Goal: Transaction & Acquisition: Purchase product/service

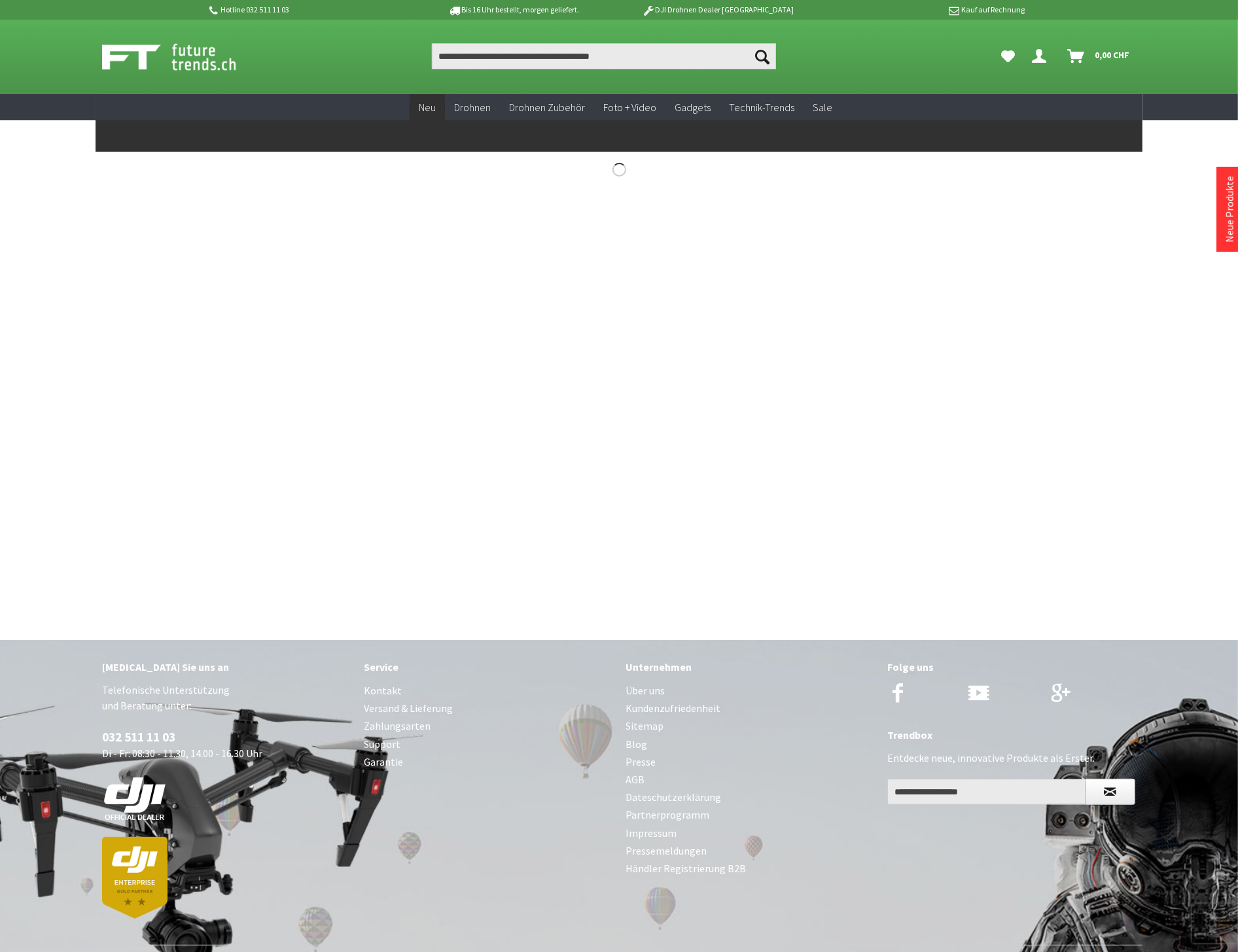
click at [427, 106] on span "Neu" at bounding box center [427, 108] width 17 height 13
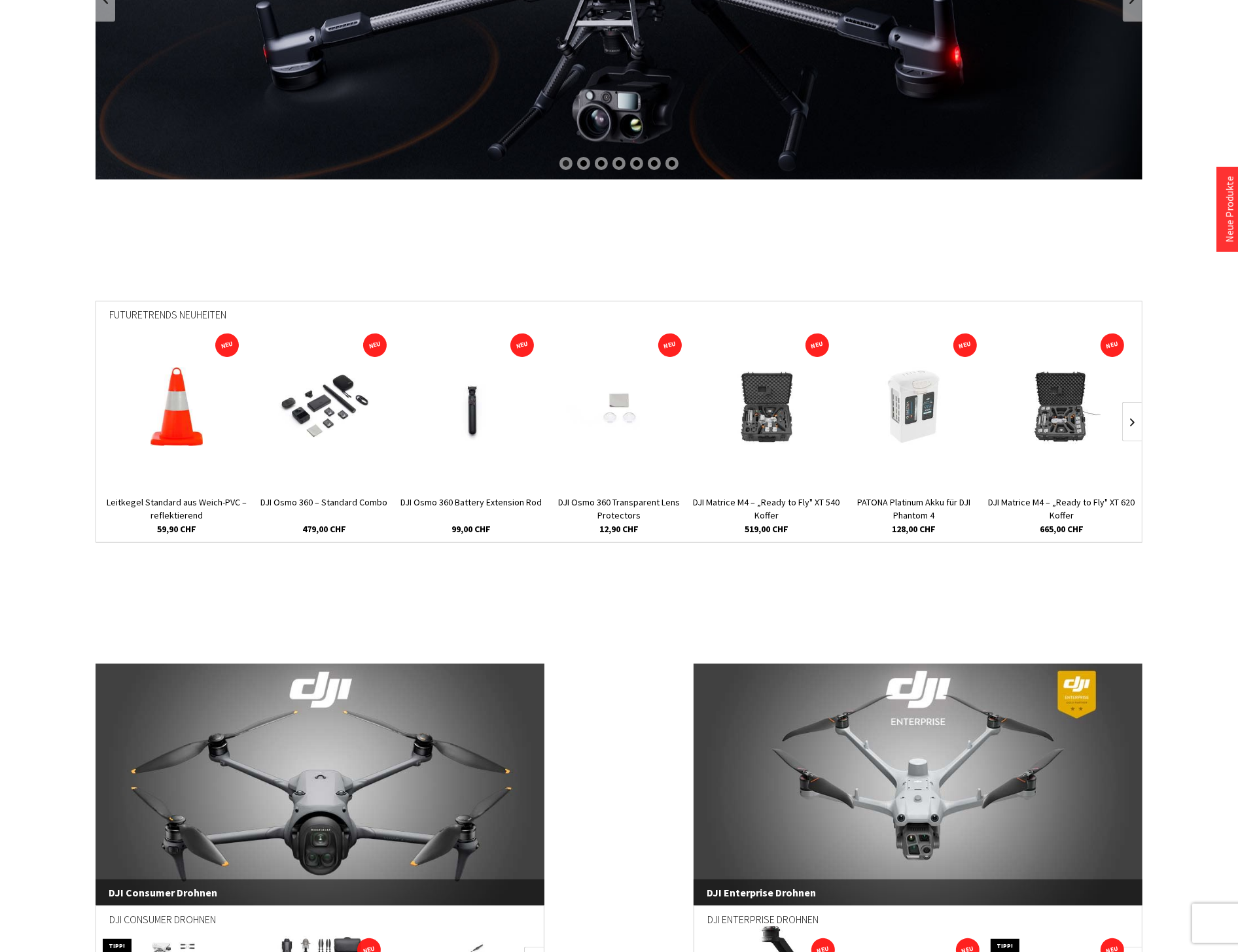
scroll to position [436, 0]
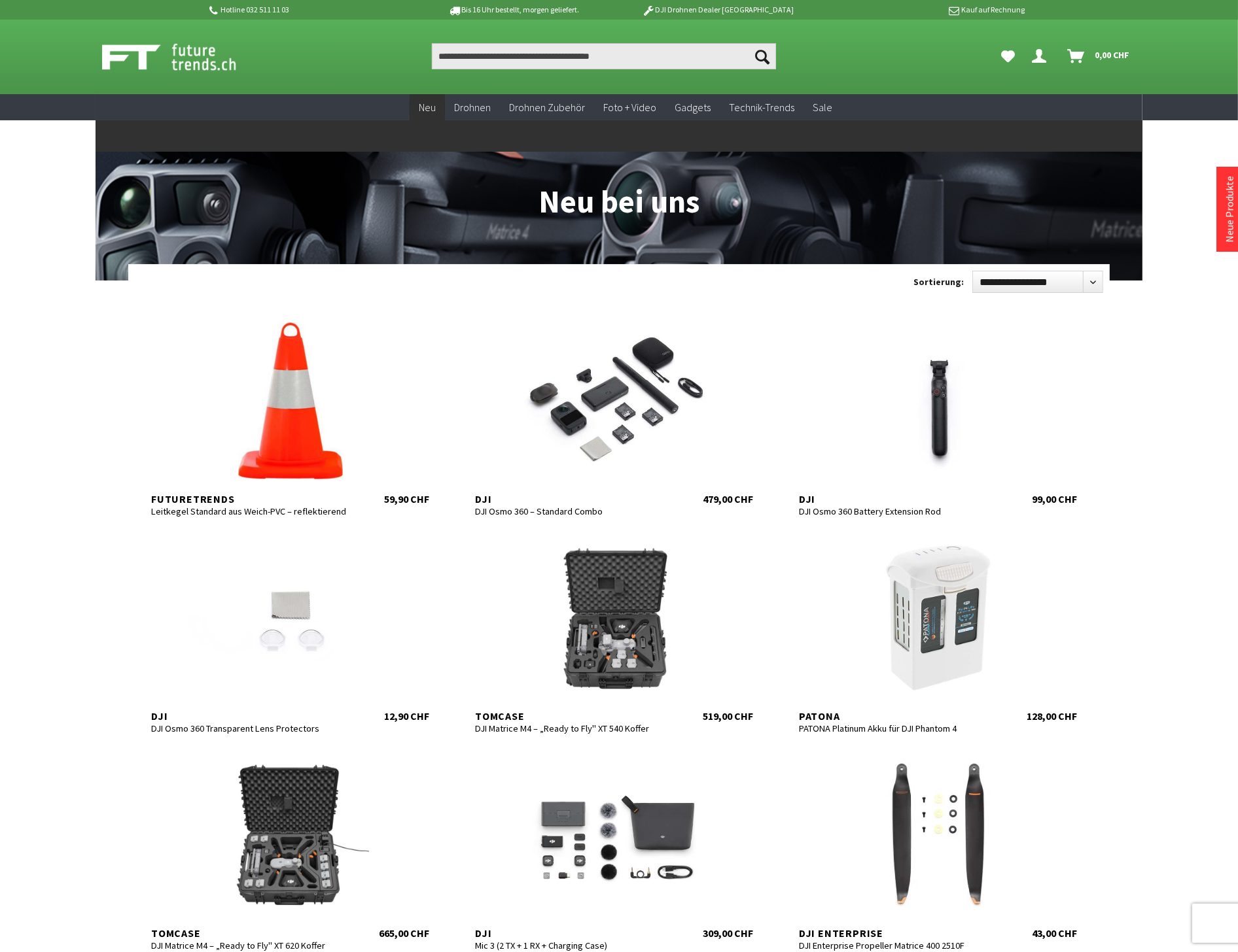
click at [433, 101] on span "Neu" at bounding box center [427, 108] width 17 height 13
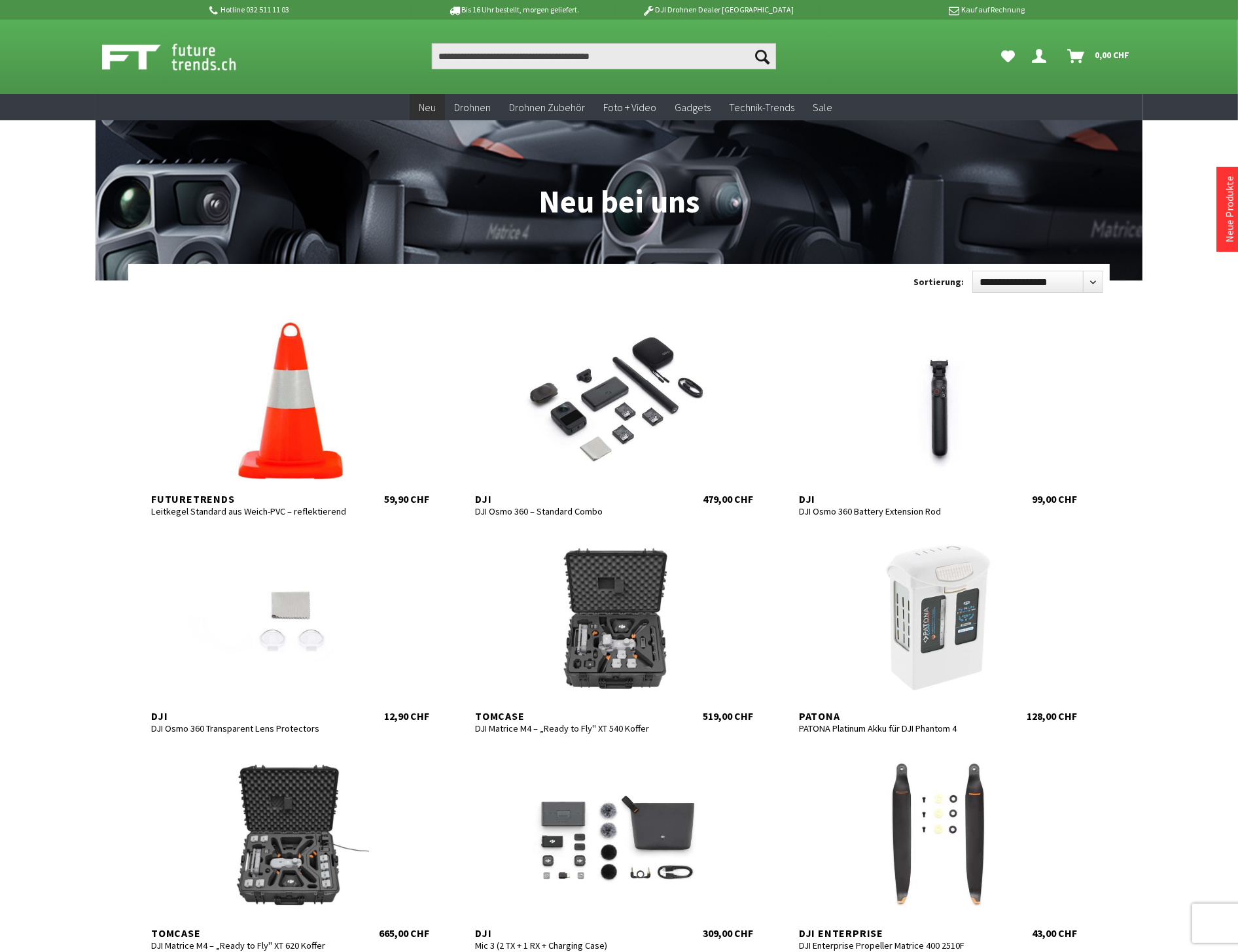
drag, startPoint x: 0, startPoint y: 0, endPoint x: 433, endPoint y: 101, distance: 444.6
click at [433, 101] on span "Neu" at bounding box center [427, 108] width 17 height 13
click at [428, 109] on span "Neu" at bounding box center [427, 108] width 17 height 13
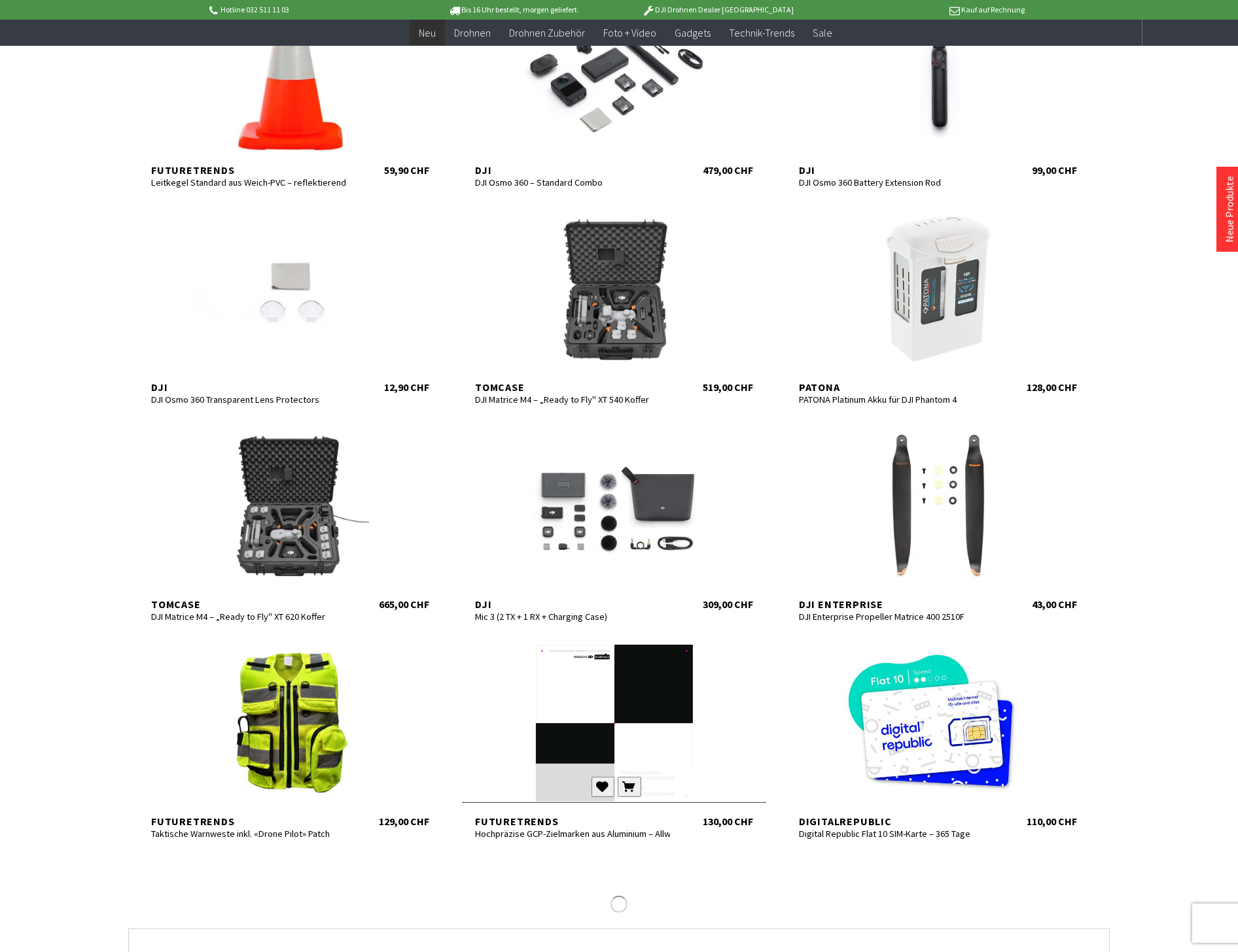
scroll to position [363, 0]
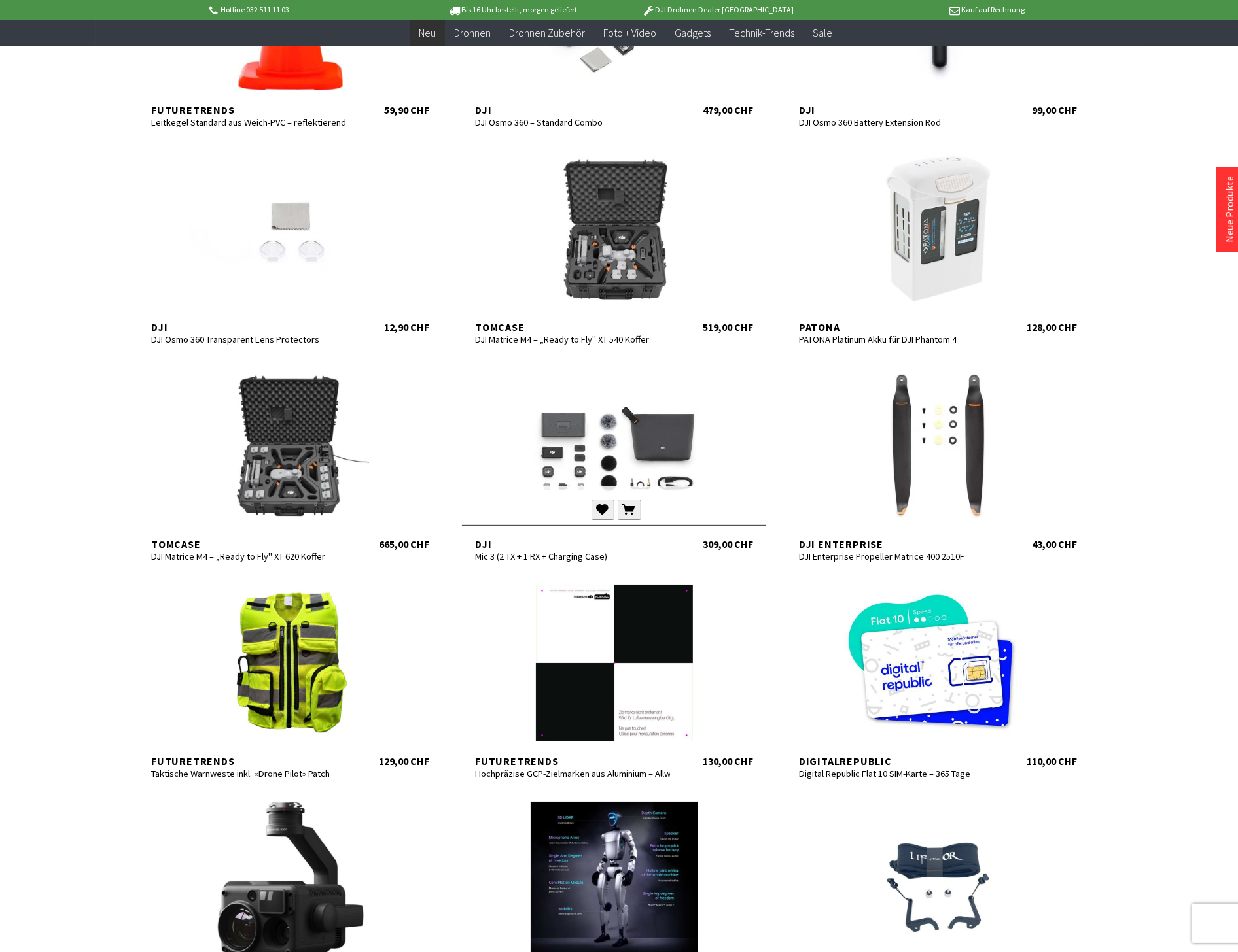
click at [629, 446] on div at bounding box center [614, 446] width 305 height 157
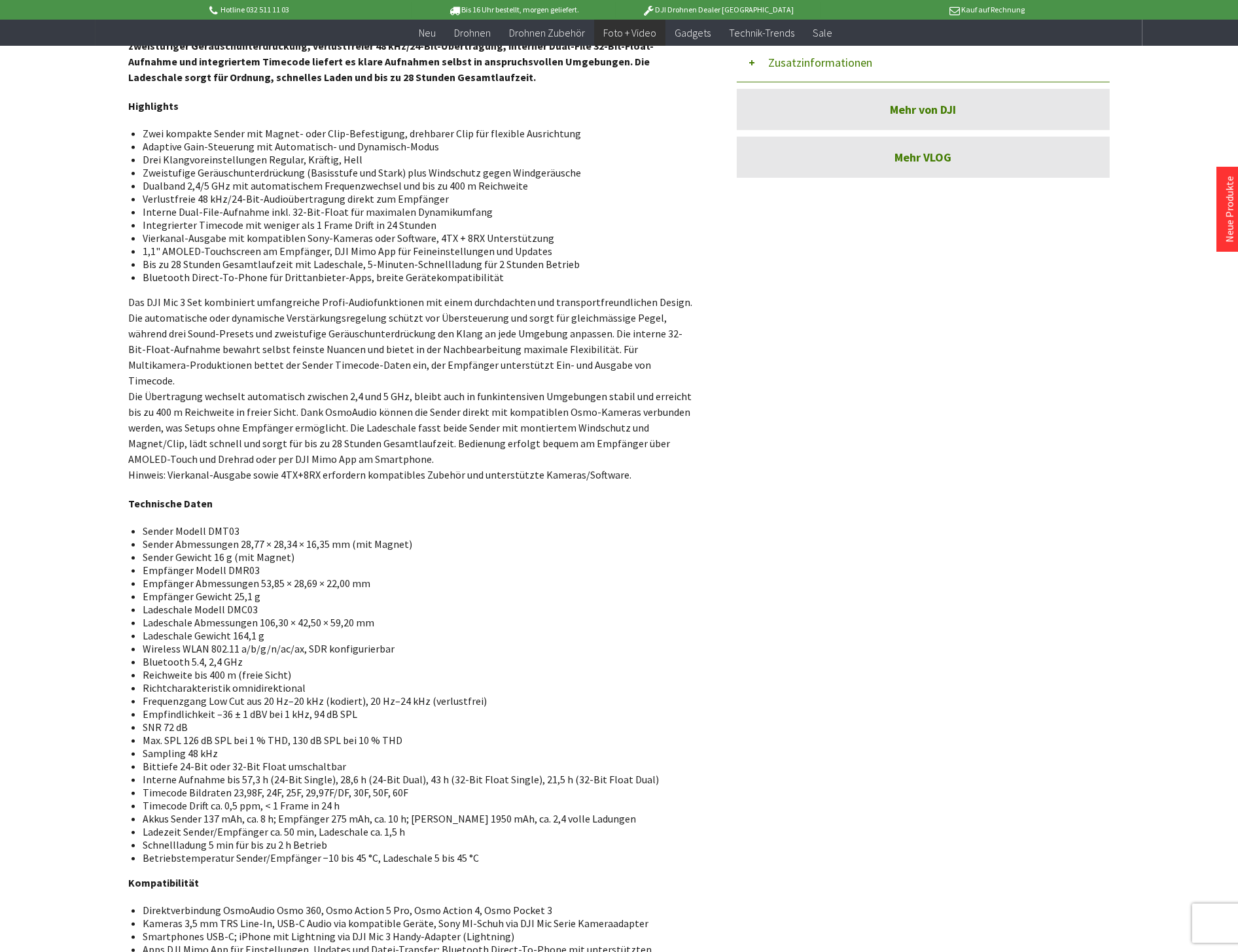
scroll to position [217, 0]
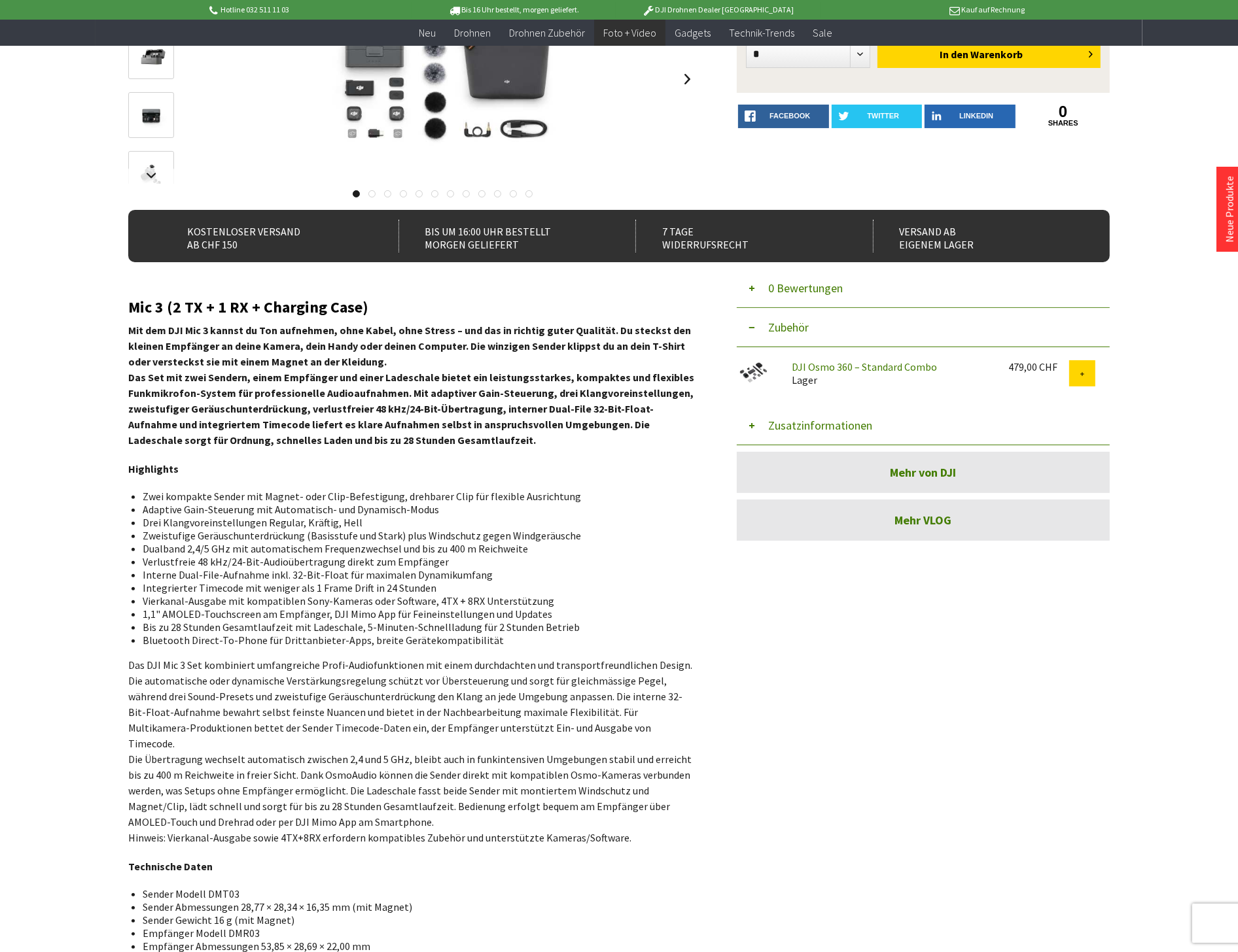
click at [768, 419] on button "Zusatzinformationen" at bounding box center [923, 426] width 373 height 39
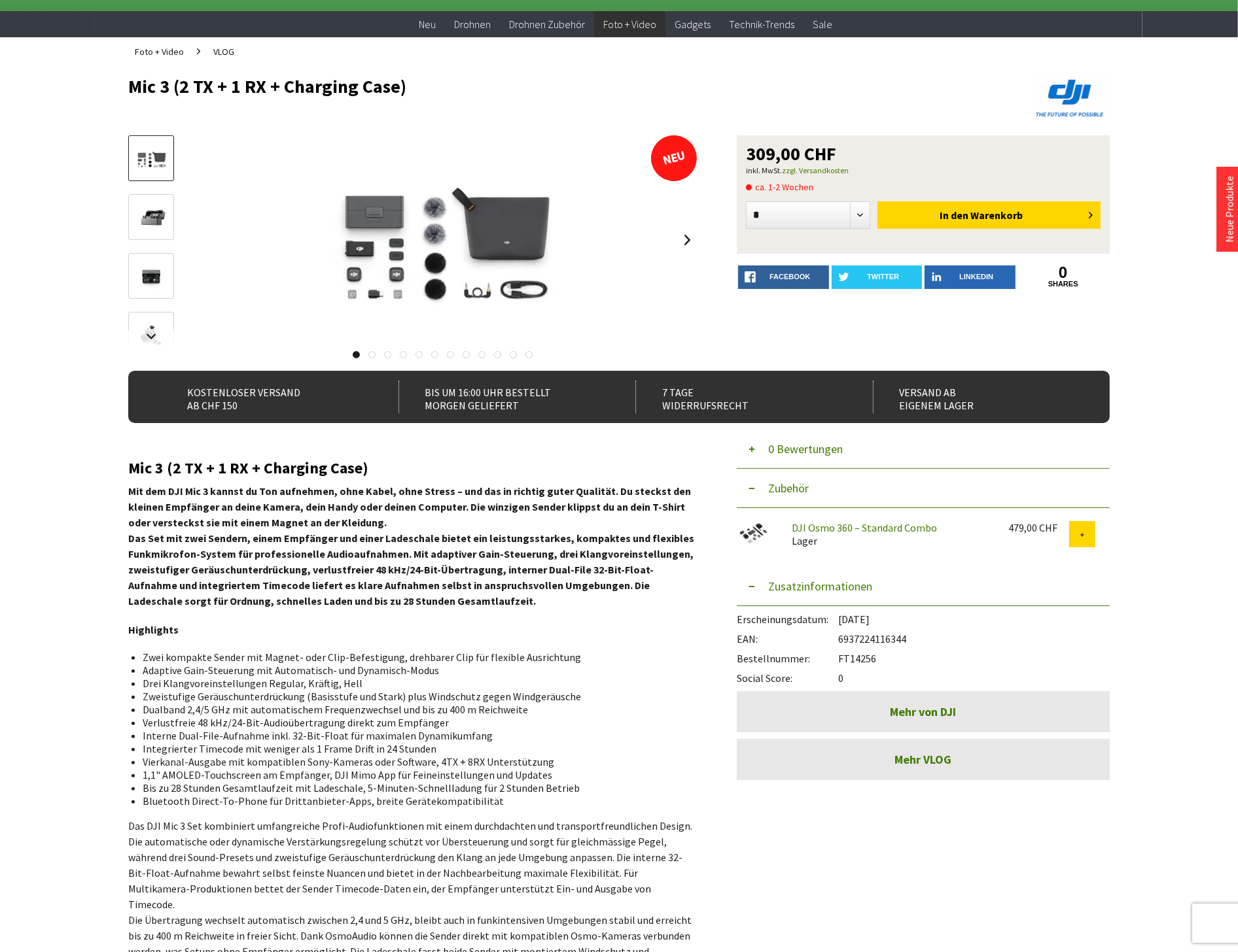
scroll to position [0, 0]
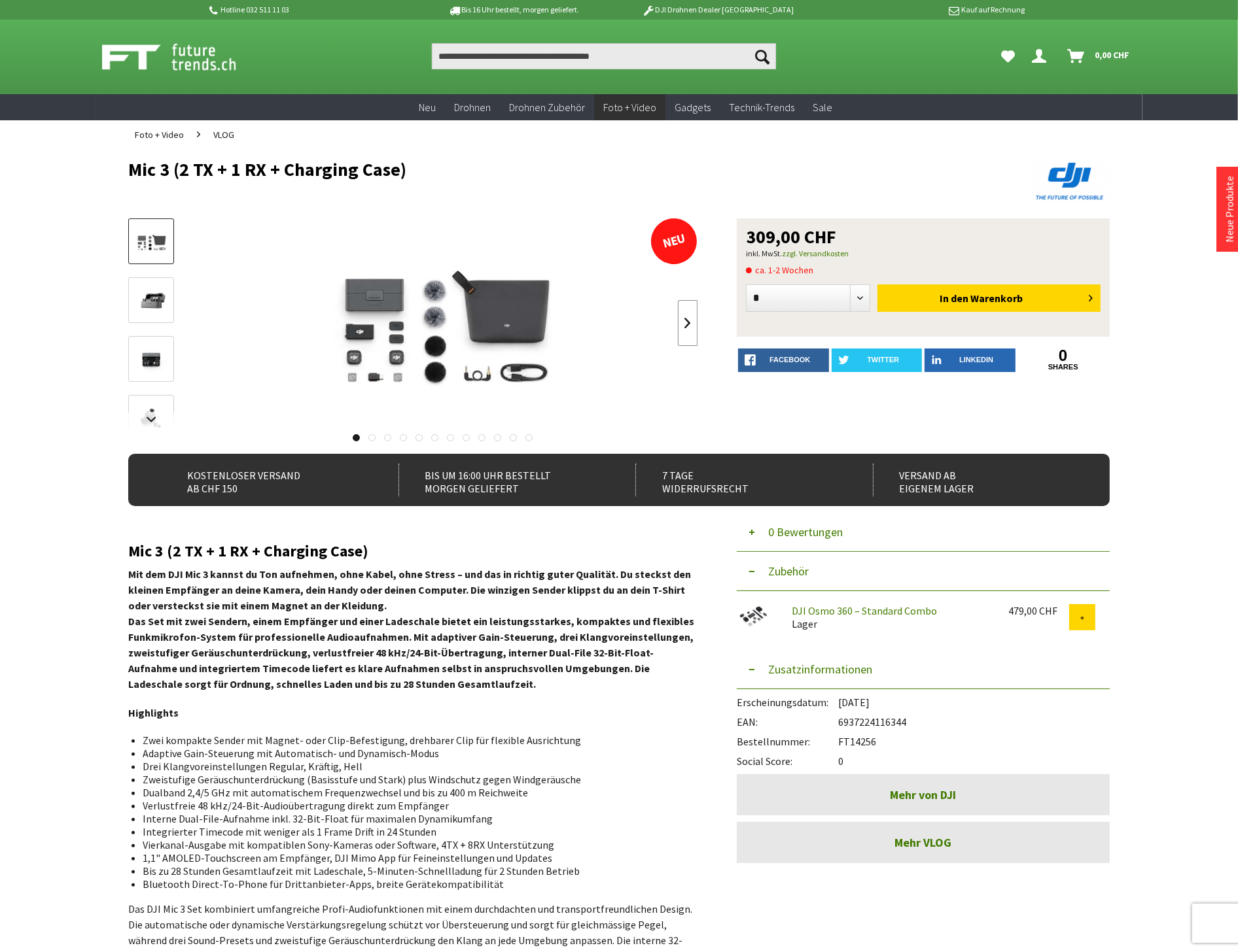
click at [688, 324] on link at bounding box center [688, 323] width 20 height 46
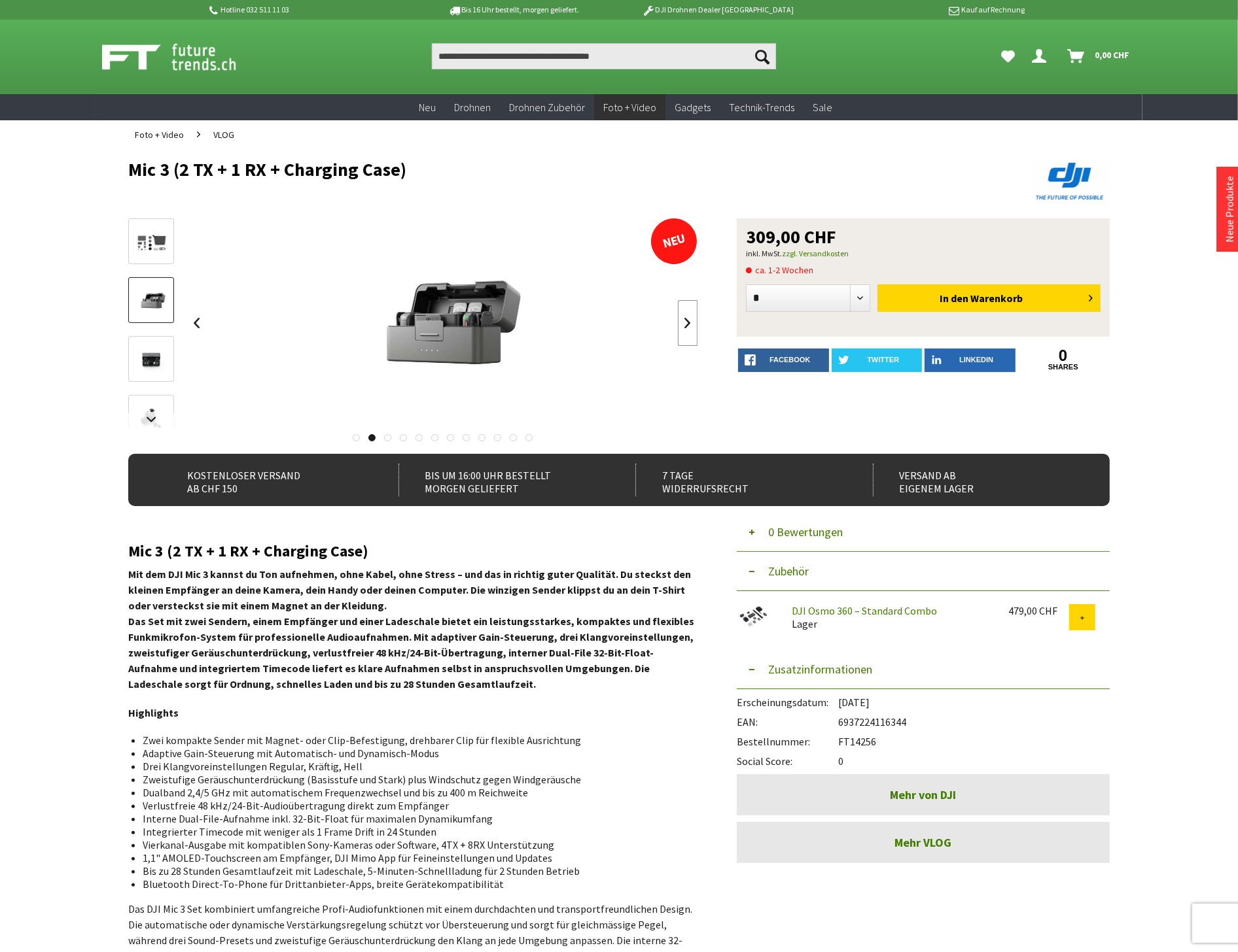
click at [688, 324] on link at bounding box center [688, 323] width 20 height 46
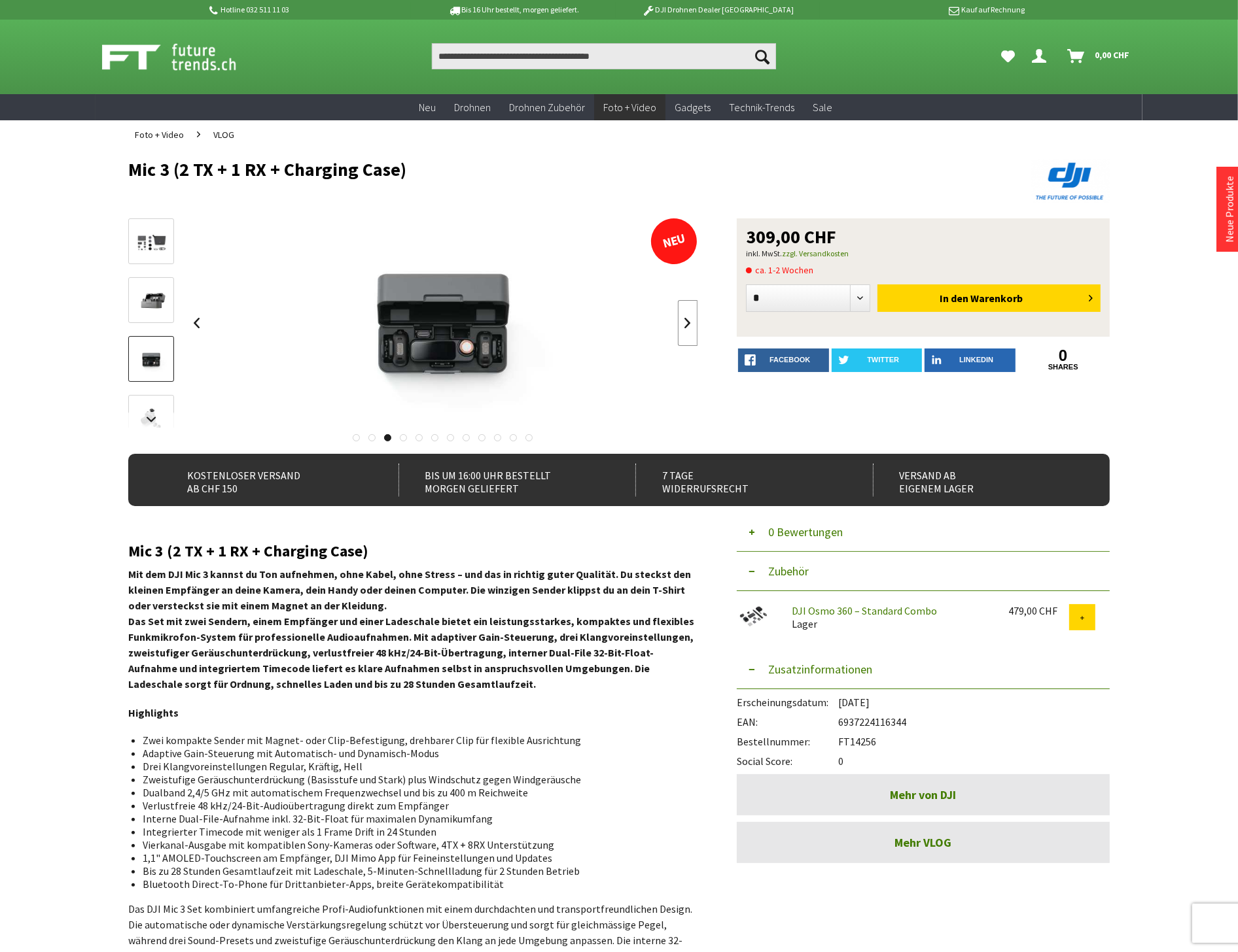
click at [688, 324] on link at bounding box center [688, 323] width 20 height 46
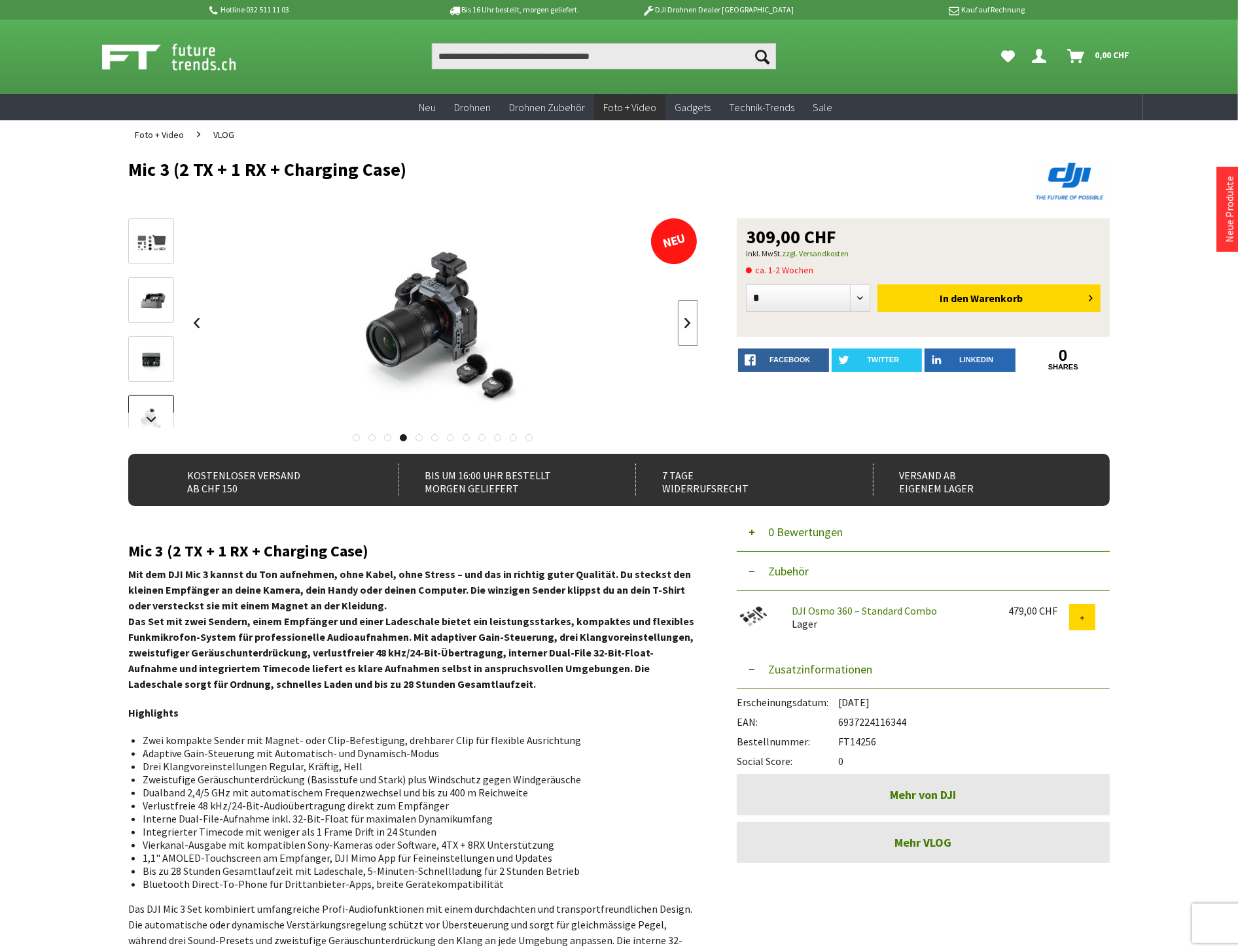
click at [688, 324] on link at bounding box center [688, 323] width 20 height 46
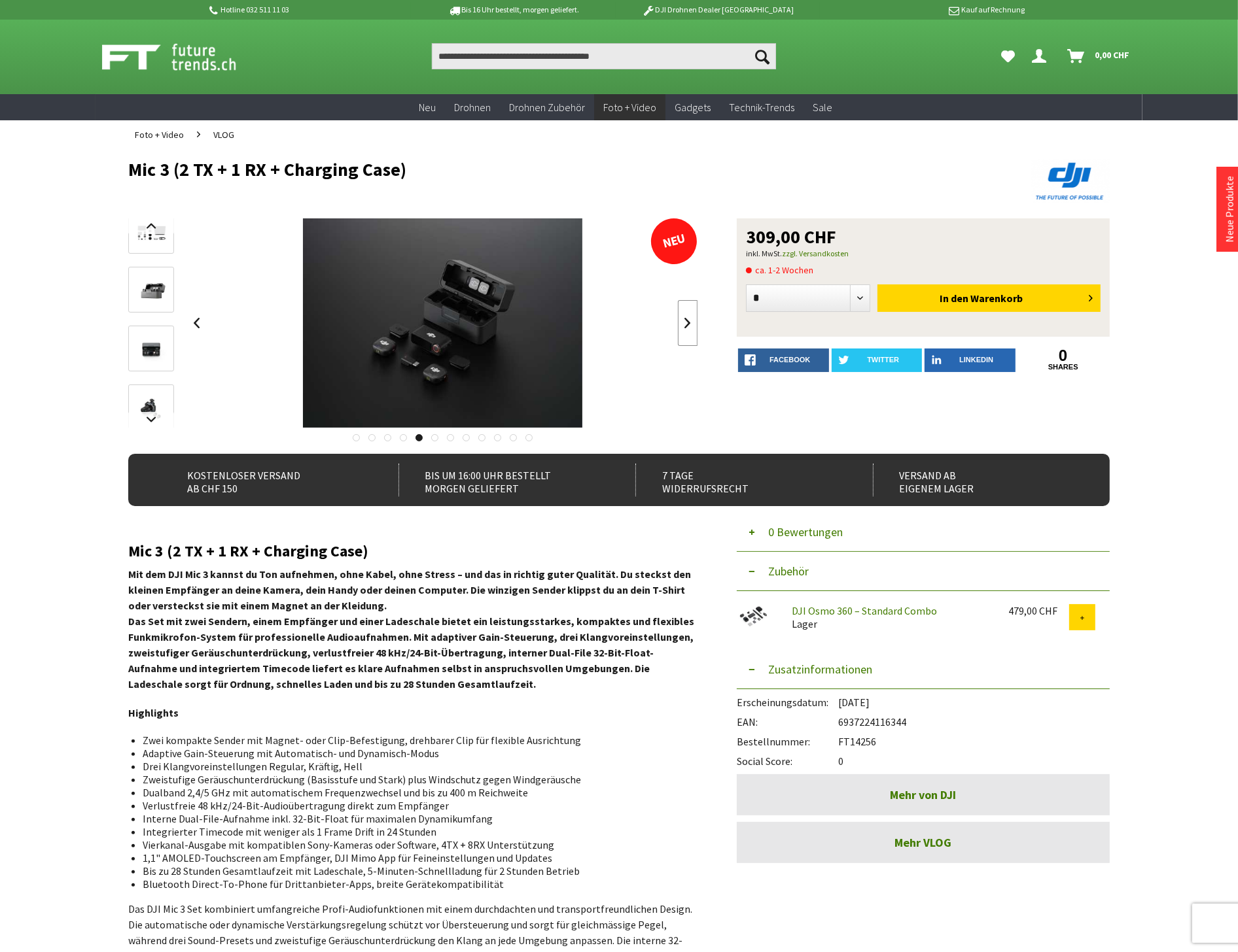
click at [688, 324] on link at bounding box center [688, 323] width 20 height 46
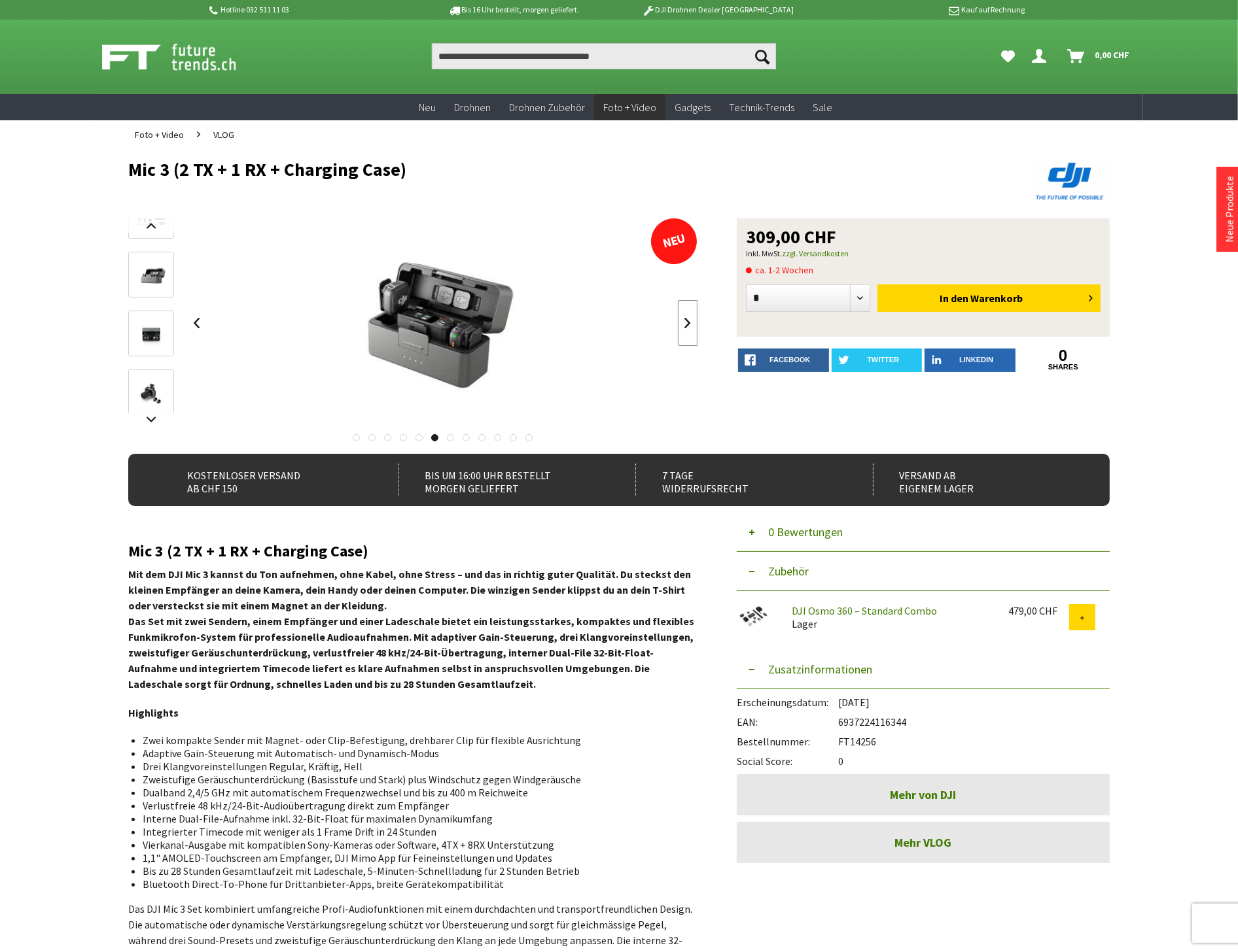
click at [688, 324] on link at bounding box center [688, 323] width 20 height 46
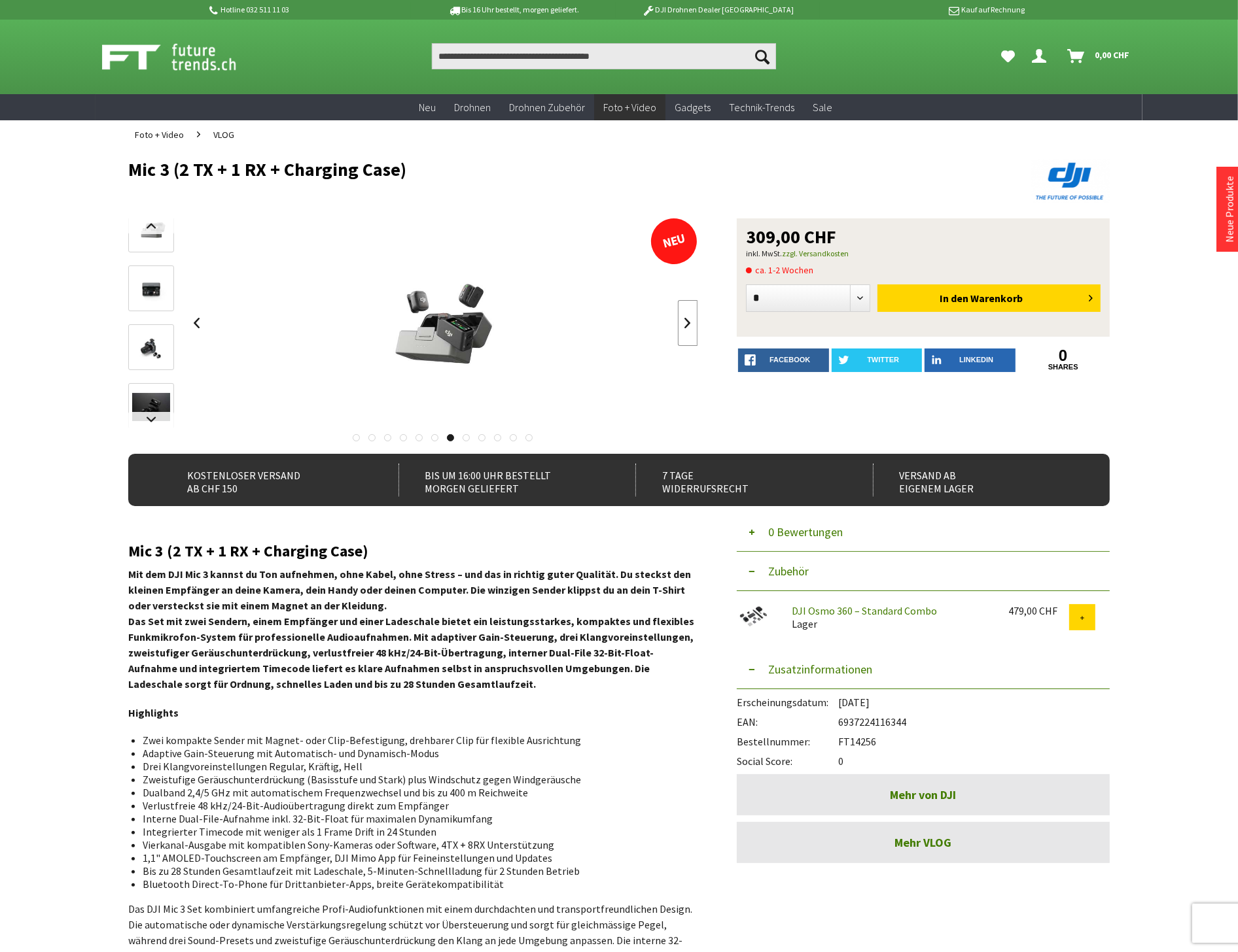
click at [688, 324] on link at bounding box center [688, 323] width 20 height 46
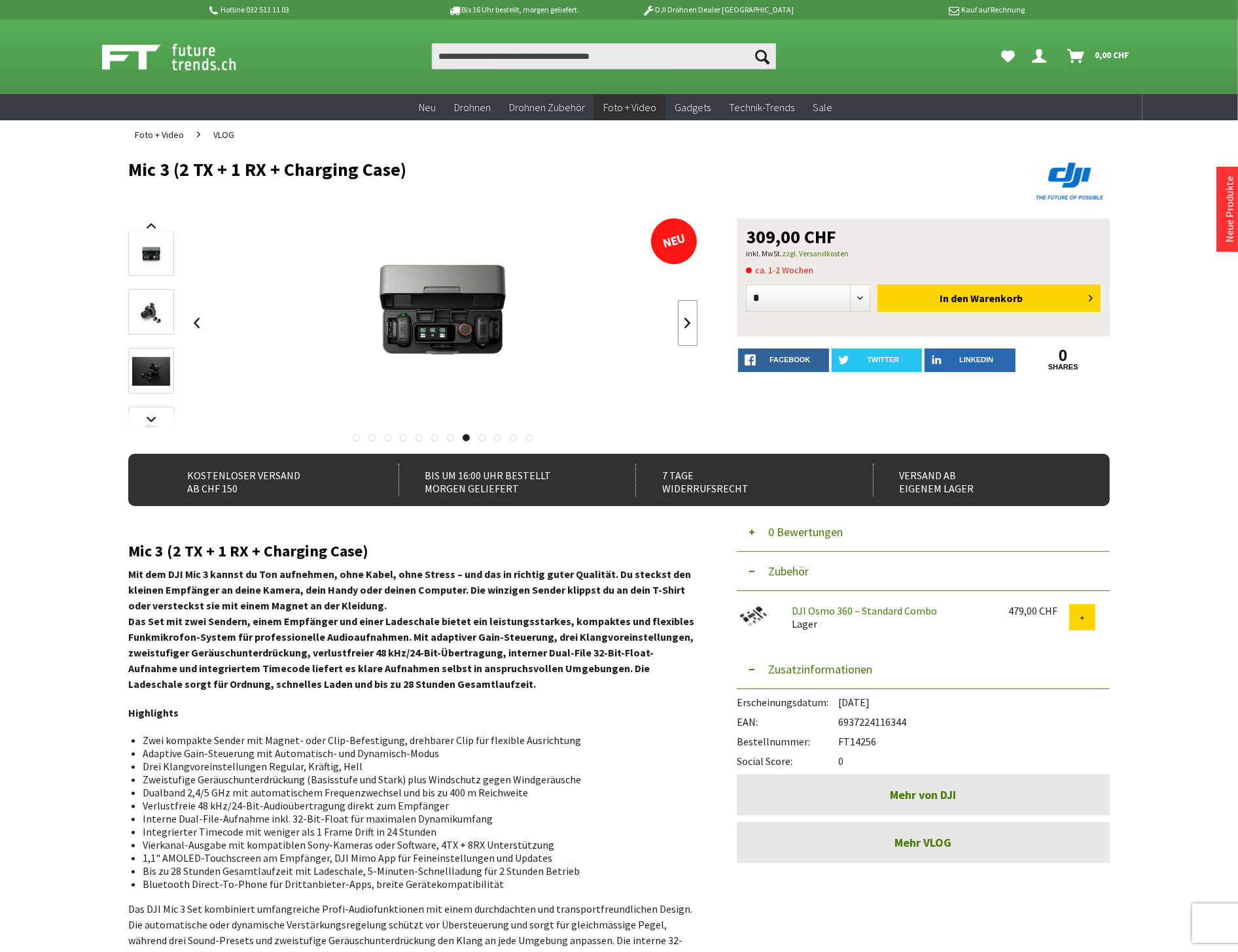
click at [688, 324] on link at bounding box center [688, 323] width 20 height 46
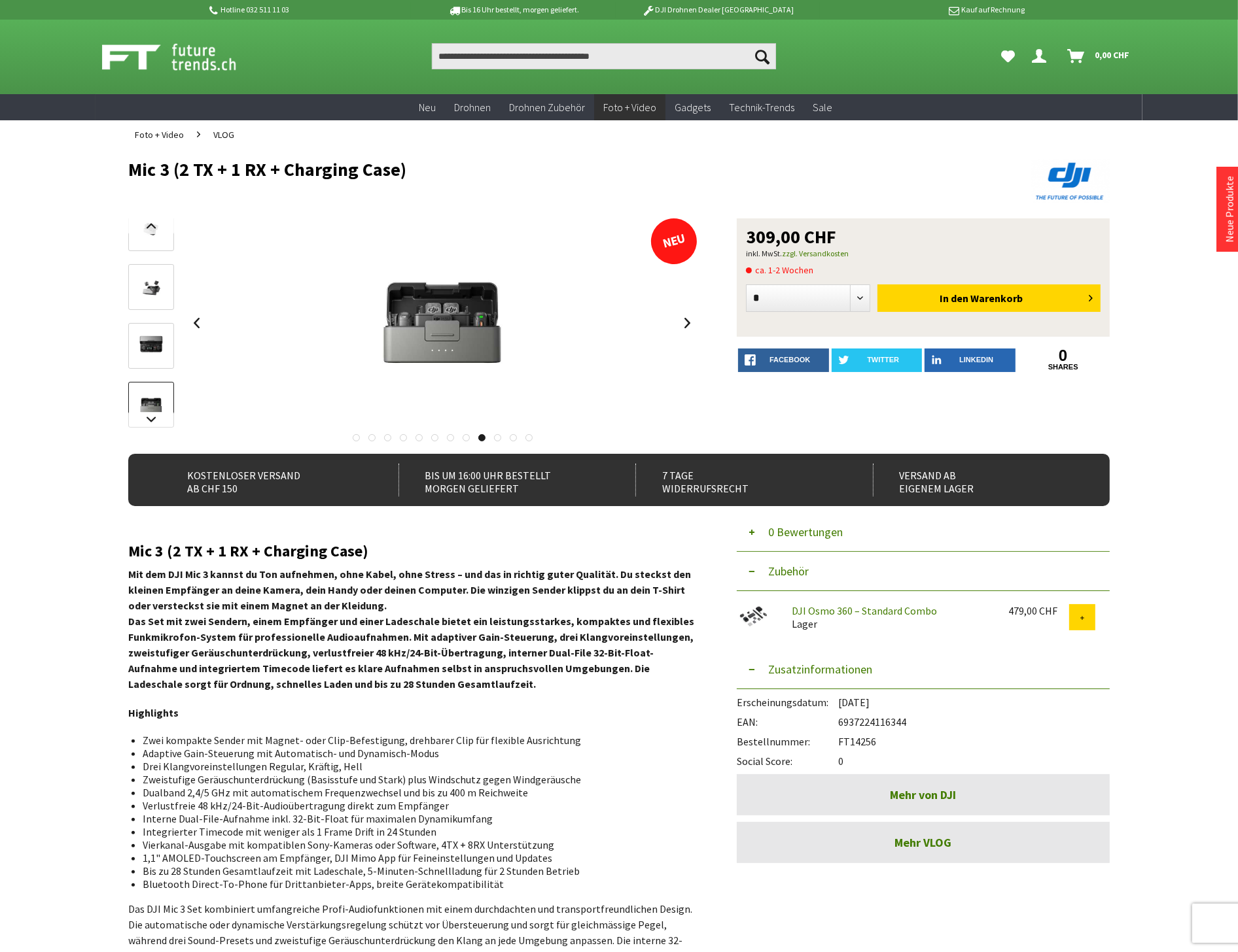
drag, startPoint x: 462, startPoint y: 39, endPoint x: 459, endPoint y: 47, distance: 8.5
click at [461, 41] on div "Suchen Suchen Hi, Serdar Dein Konto Menü schließen Hi, Serdar Übersicht Persönl…" at bounding box center [618, 57] width 1047 height 75
click at [470, 69] on div "Suchen Suchen Hi, Serdar Dein Konto Menü schließen Hi, Serdar Übersicht Persönl…" at bounding box center [618, 57] width 1047 height 75
click at [473, 60] on input "Produkt, Marke, Kategorie, EAN, Artikelnummer…" at bounding box center [603, 57] width 344 height 26
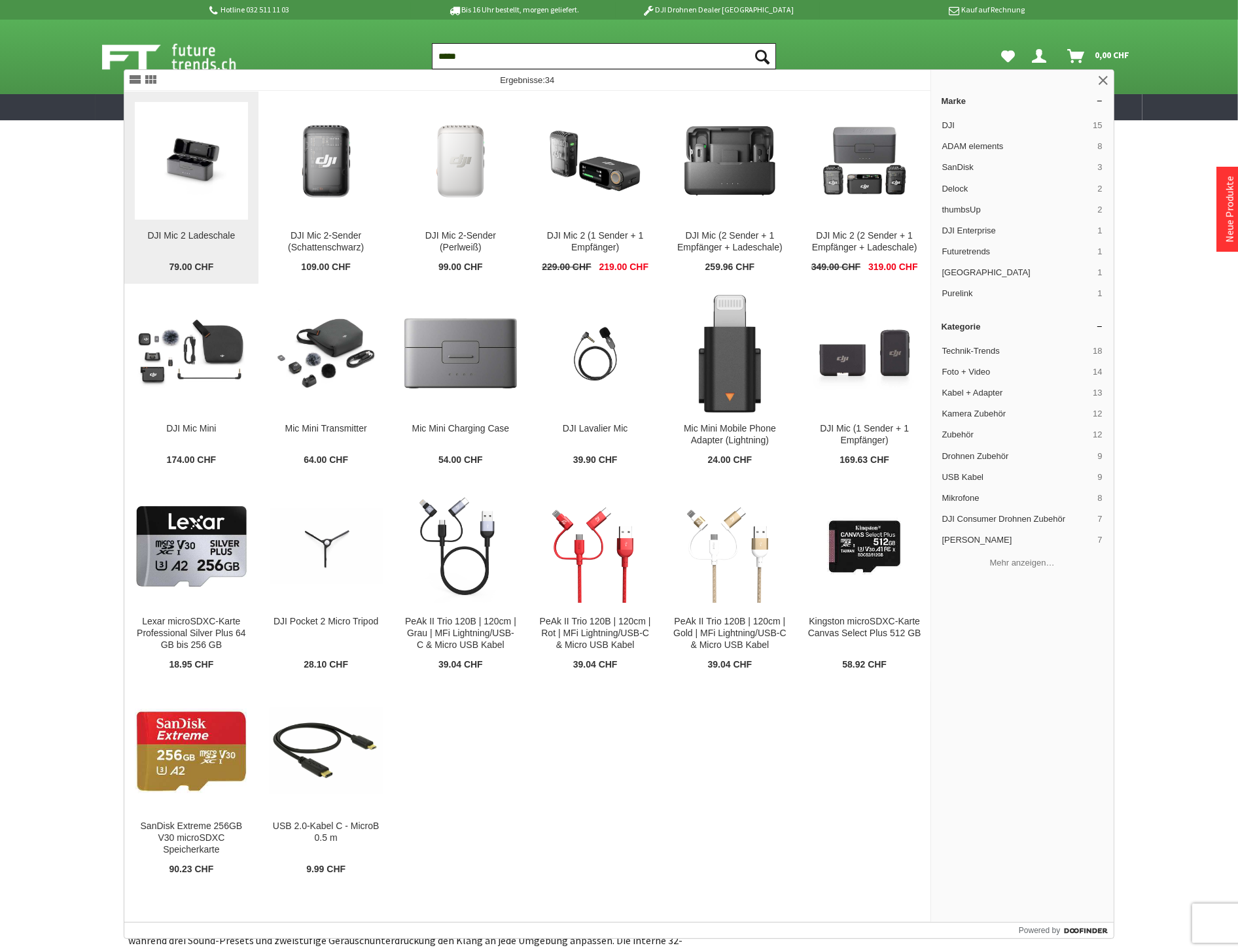
type input "*****"
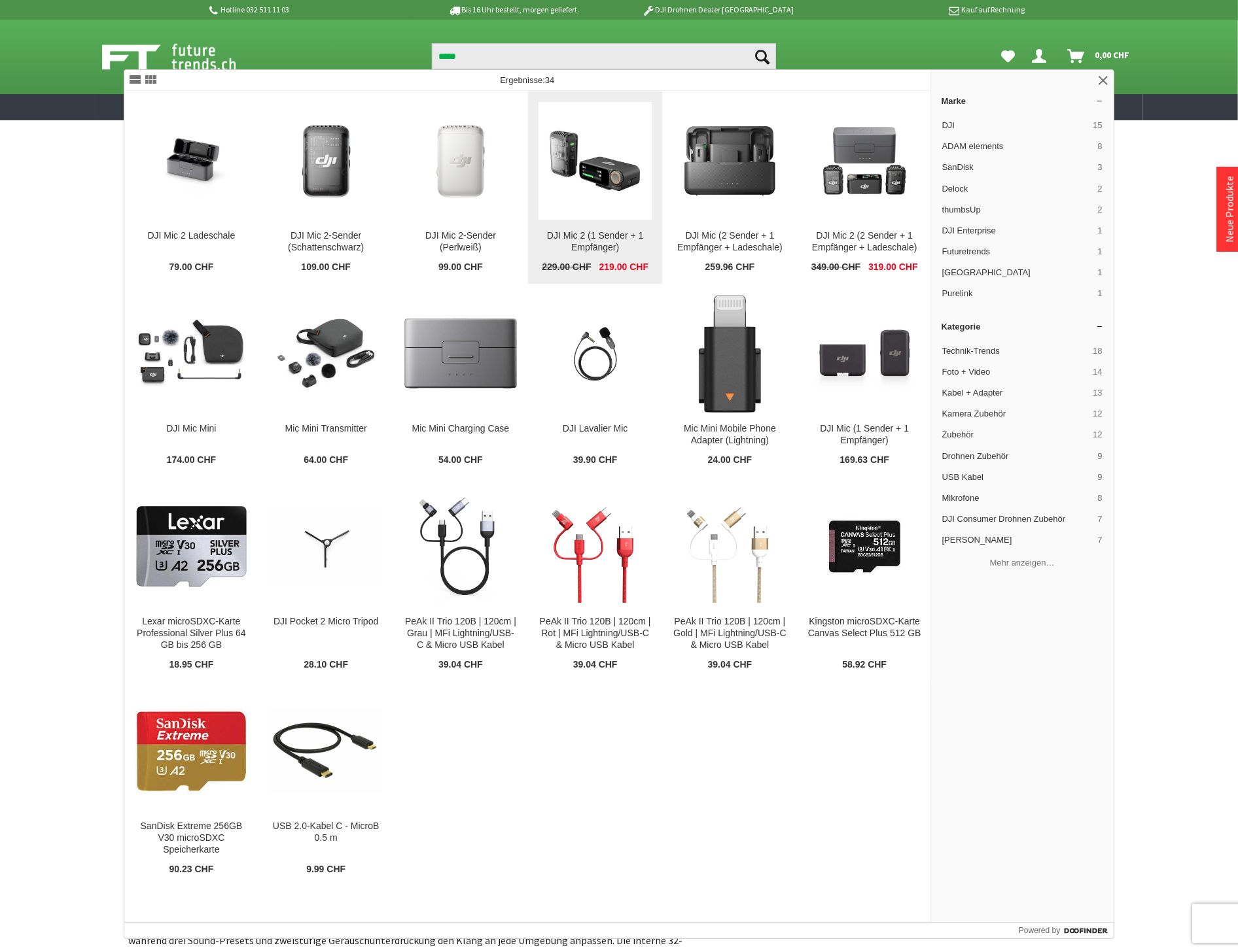
click at [617, 197] on img at bounding box center [595, 162] width 113 height 113
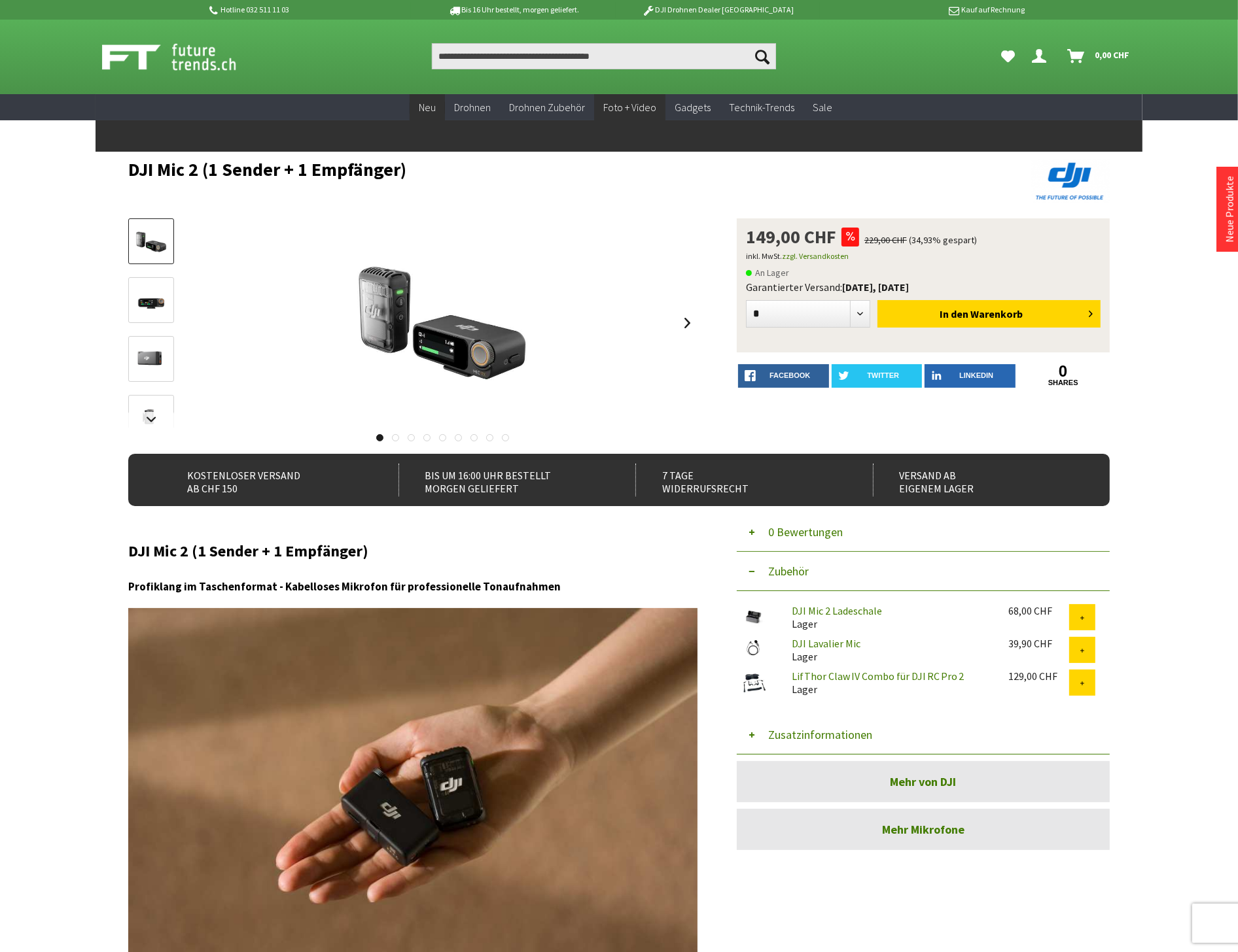
click at [440, 102] on link "Neu" at bounding box center [427, 108] width 35 height 27
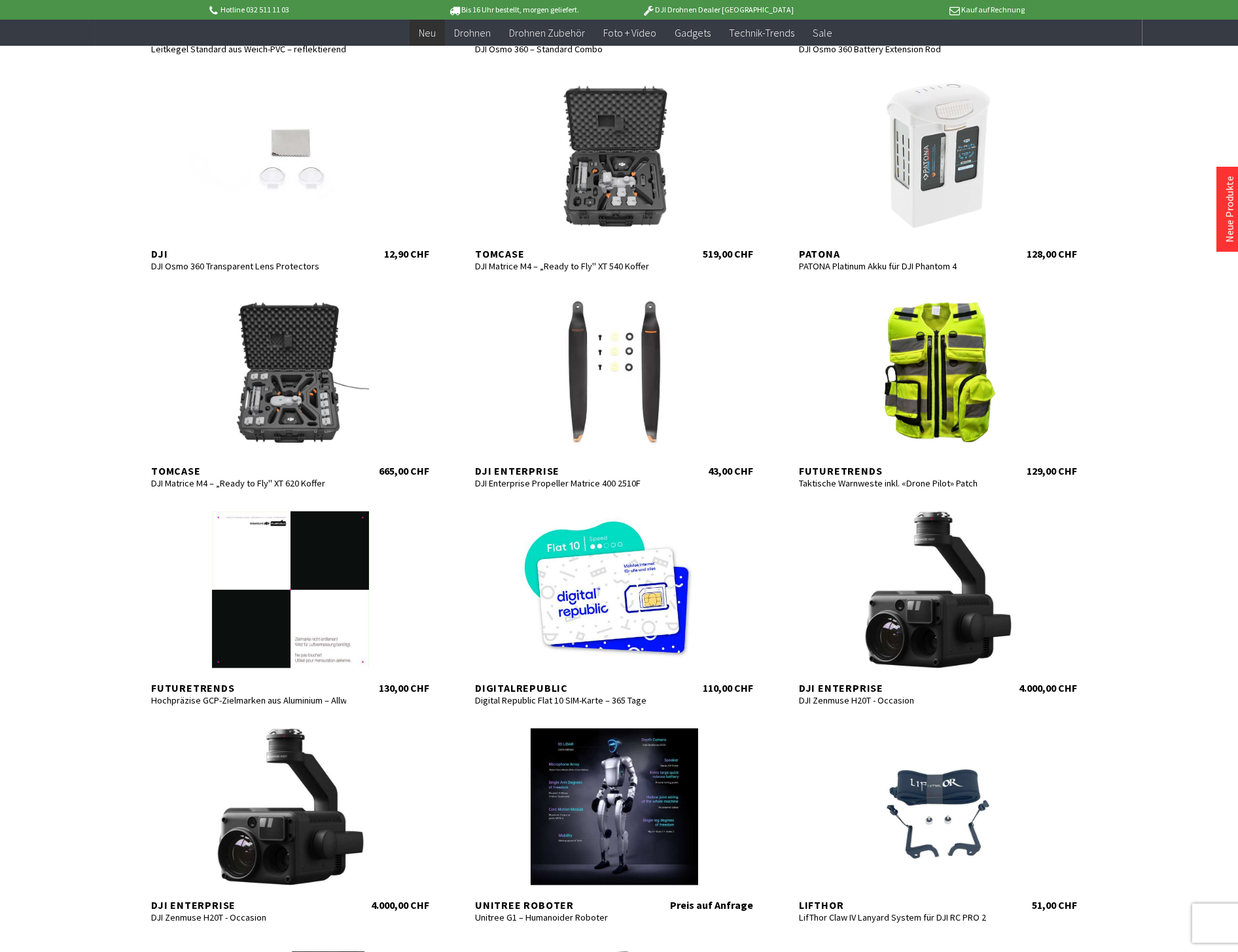
scroll to position [508, 0]
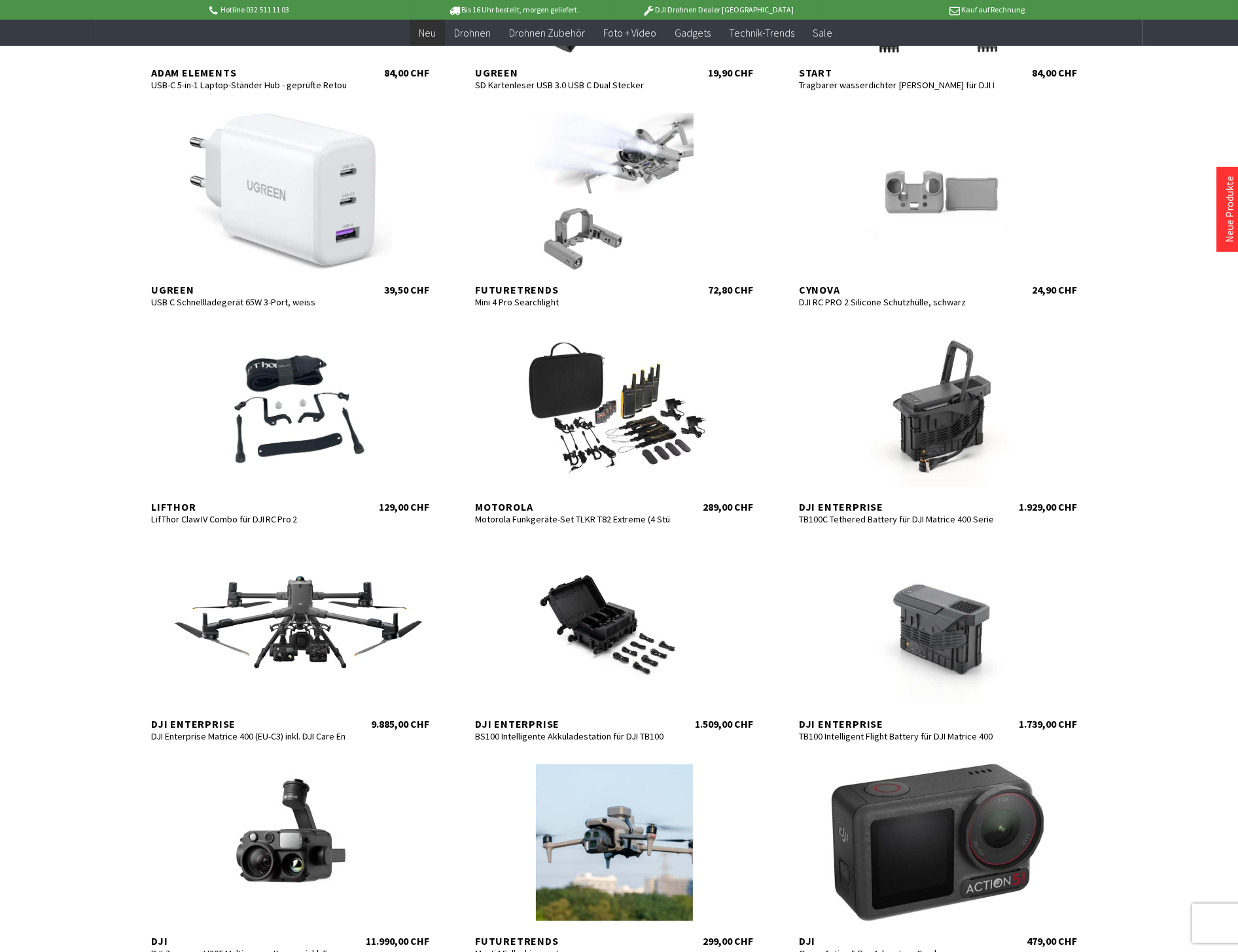
scroll to position [1599, 0]
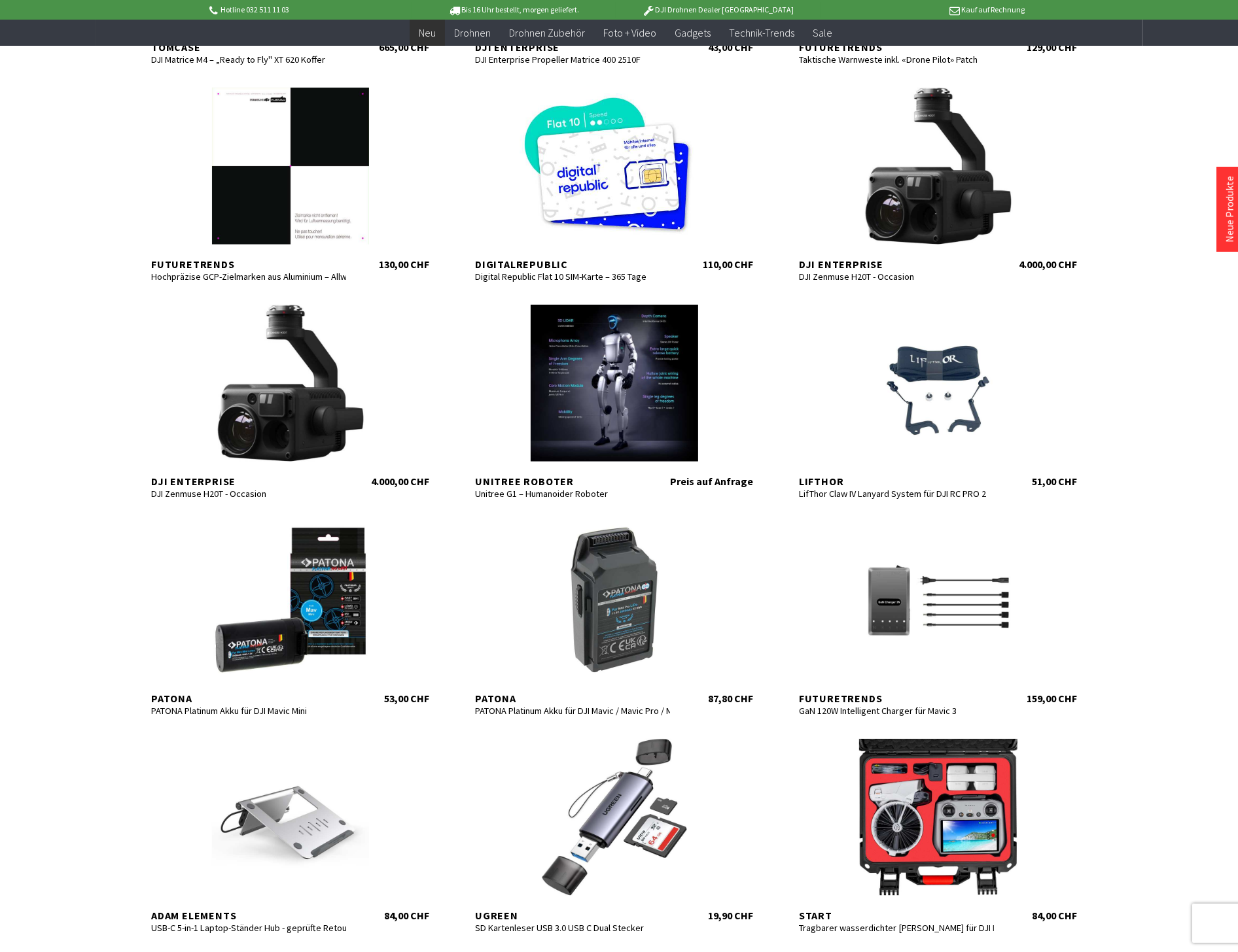
scroll to position [799, 0]
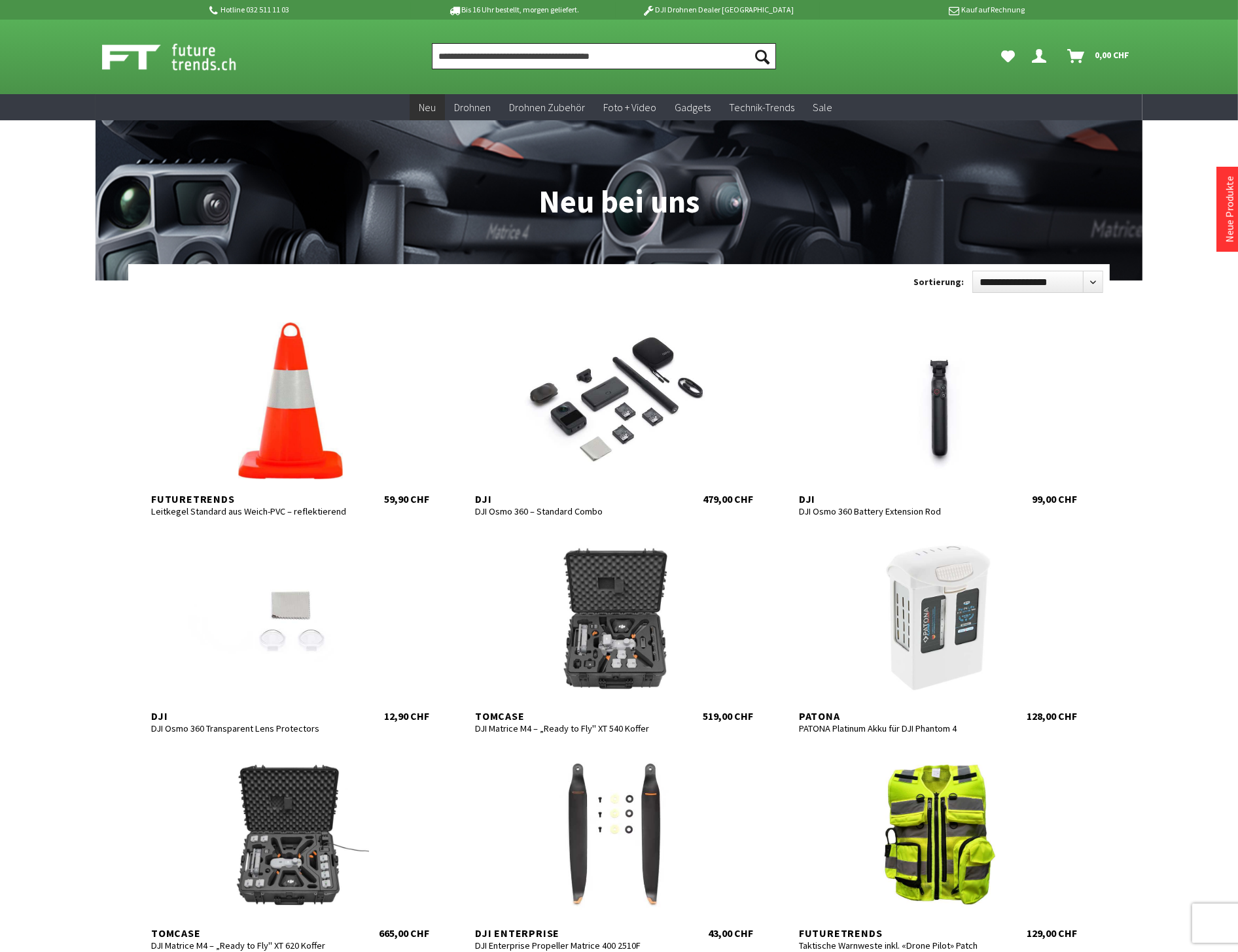
click at [456, 53] on input "Produkt, Marke, Kategorie, EAN, Artikelnummer…" at bounding box center [603, 57] width 344 height 26
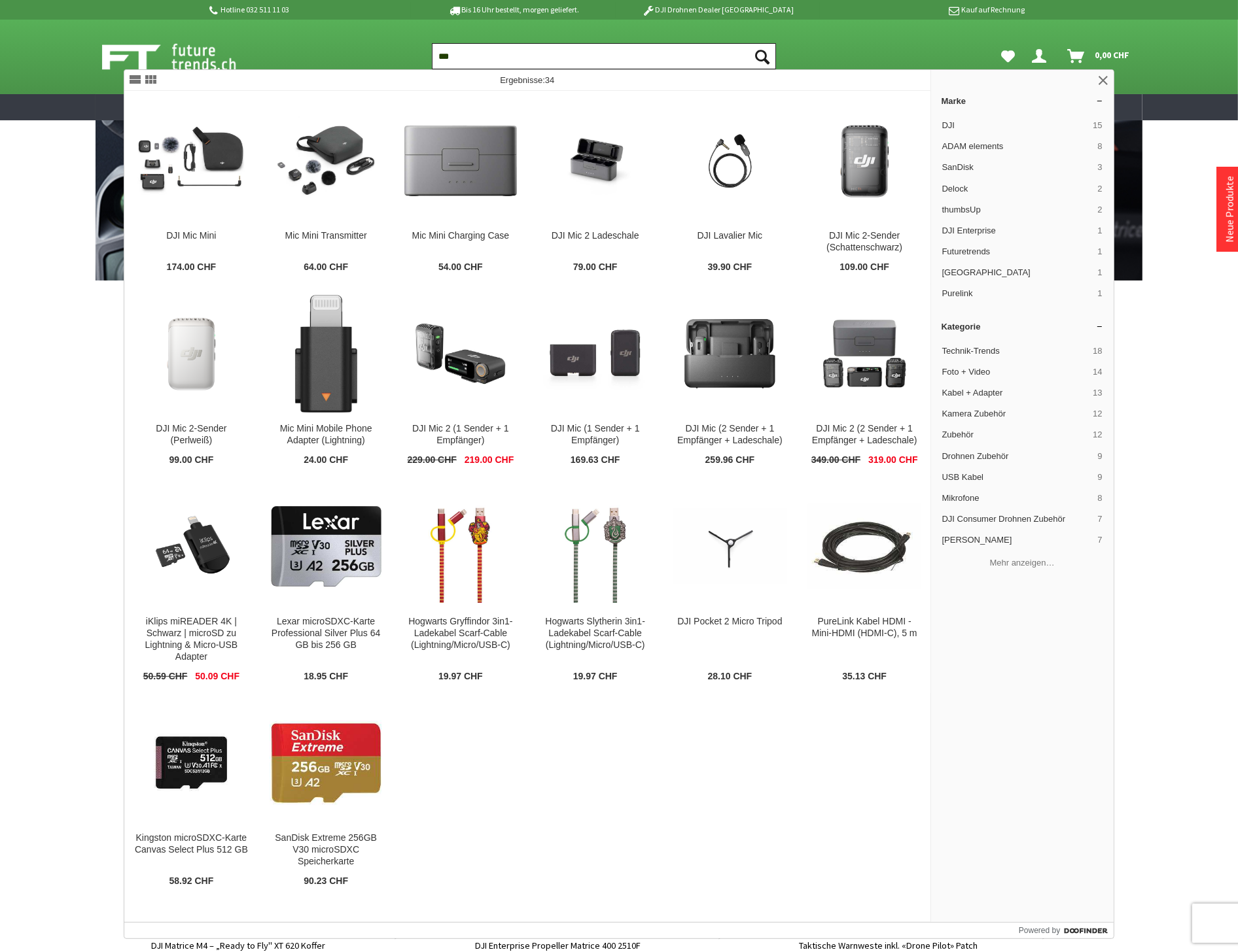
type input "***"
click at [749, 43] on button "Suchen" at bounding box center [762, 57] width 27 height 26
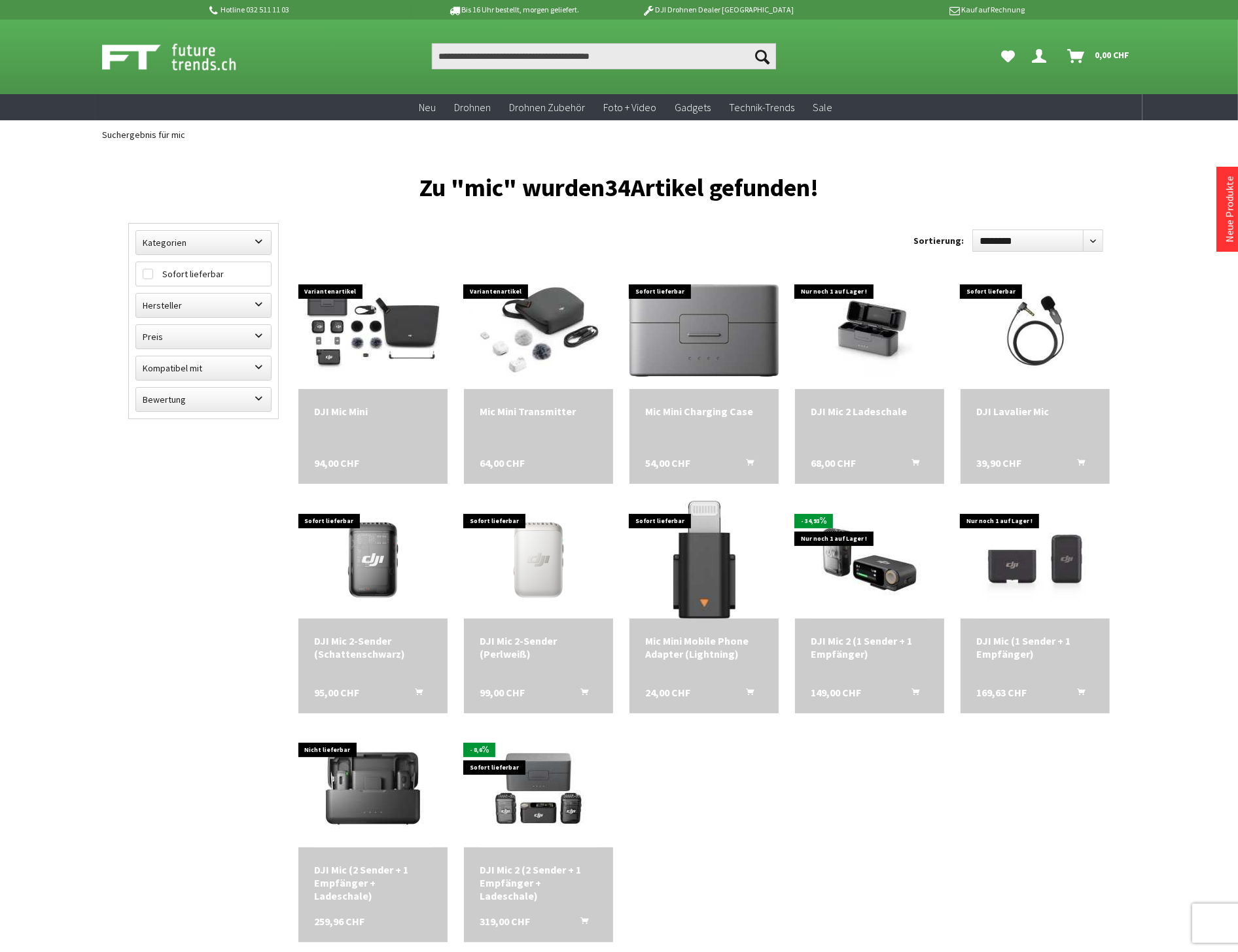
scroll to position [72, 0]
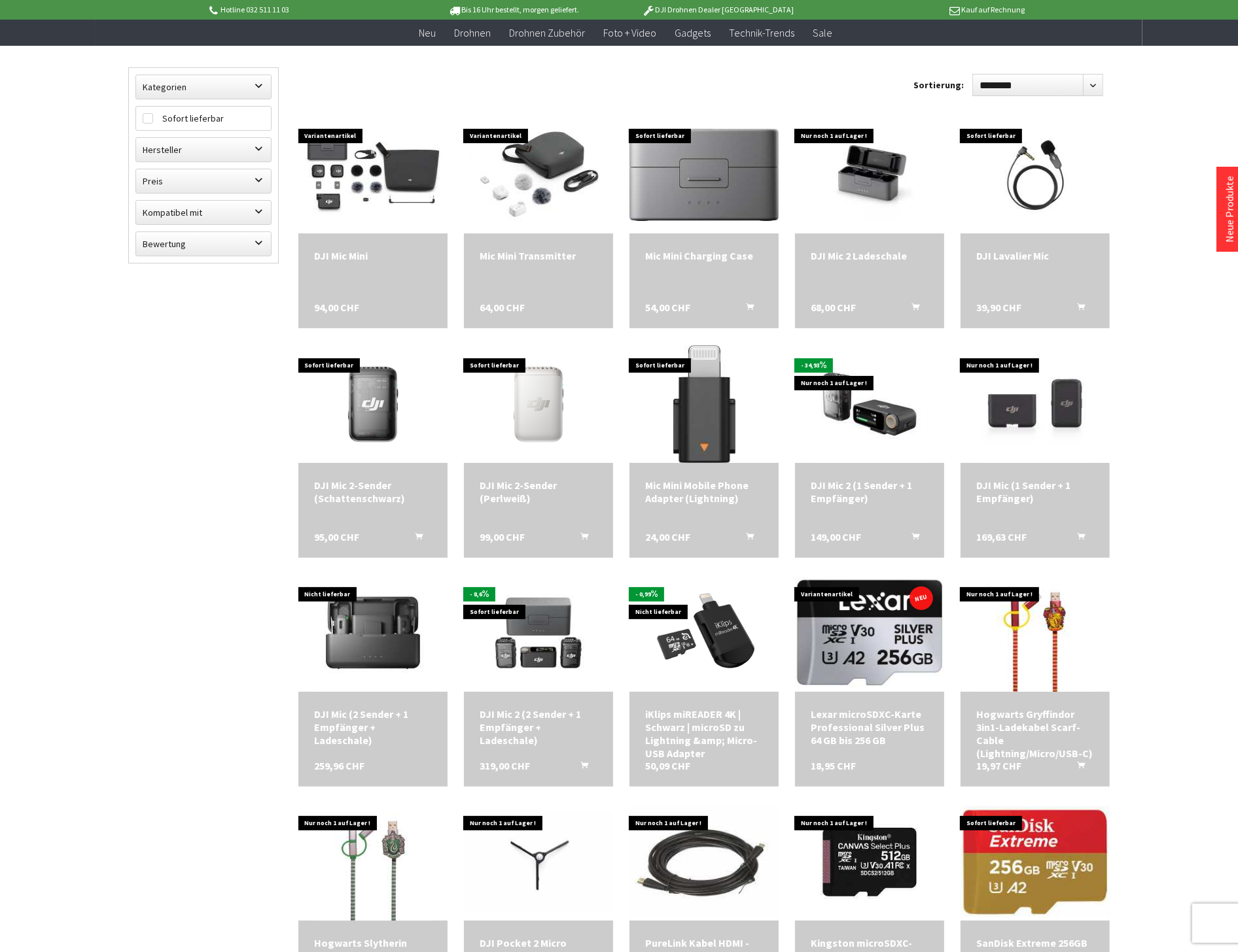
scroll to position [363, 0]
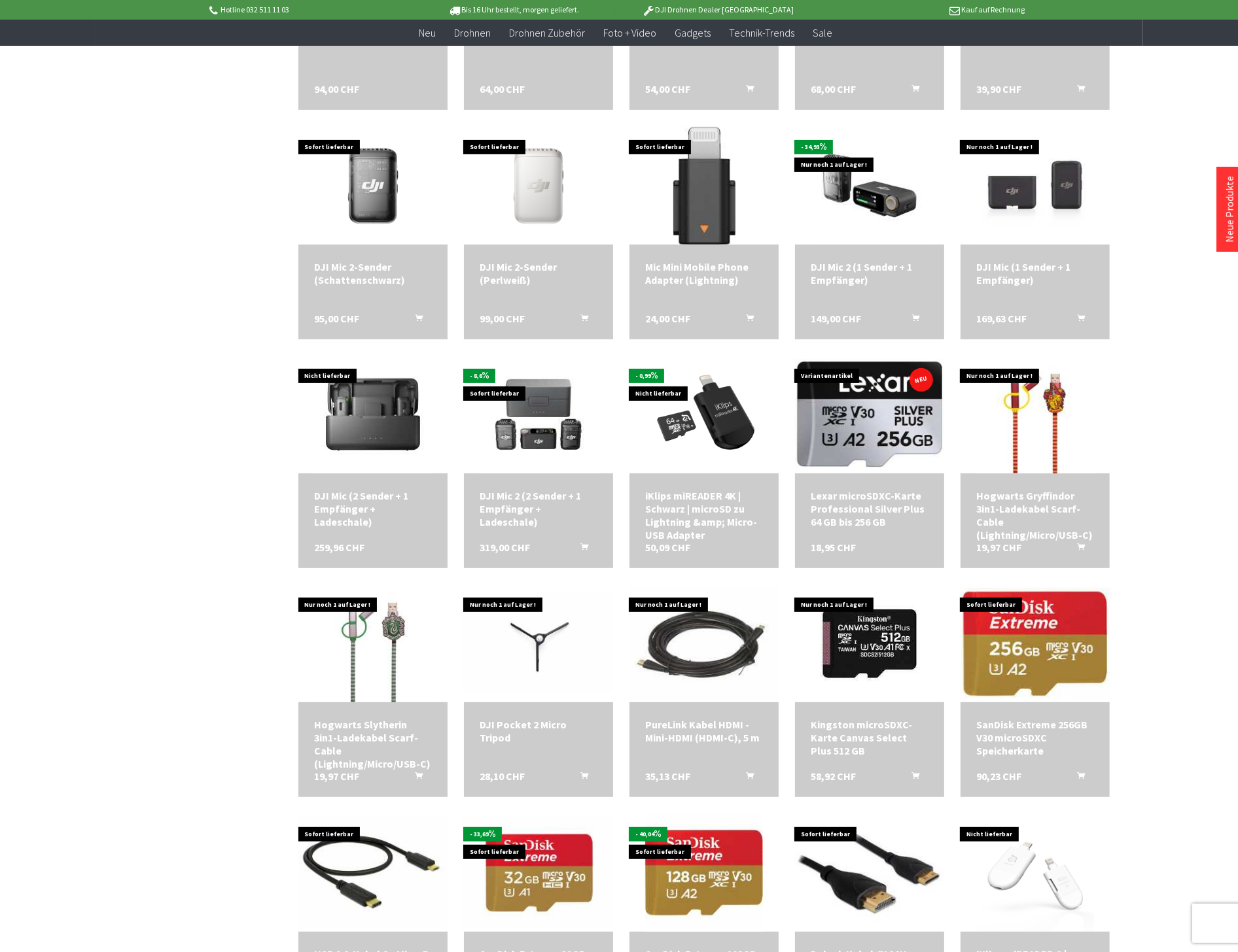
scroll to position [217, 0]
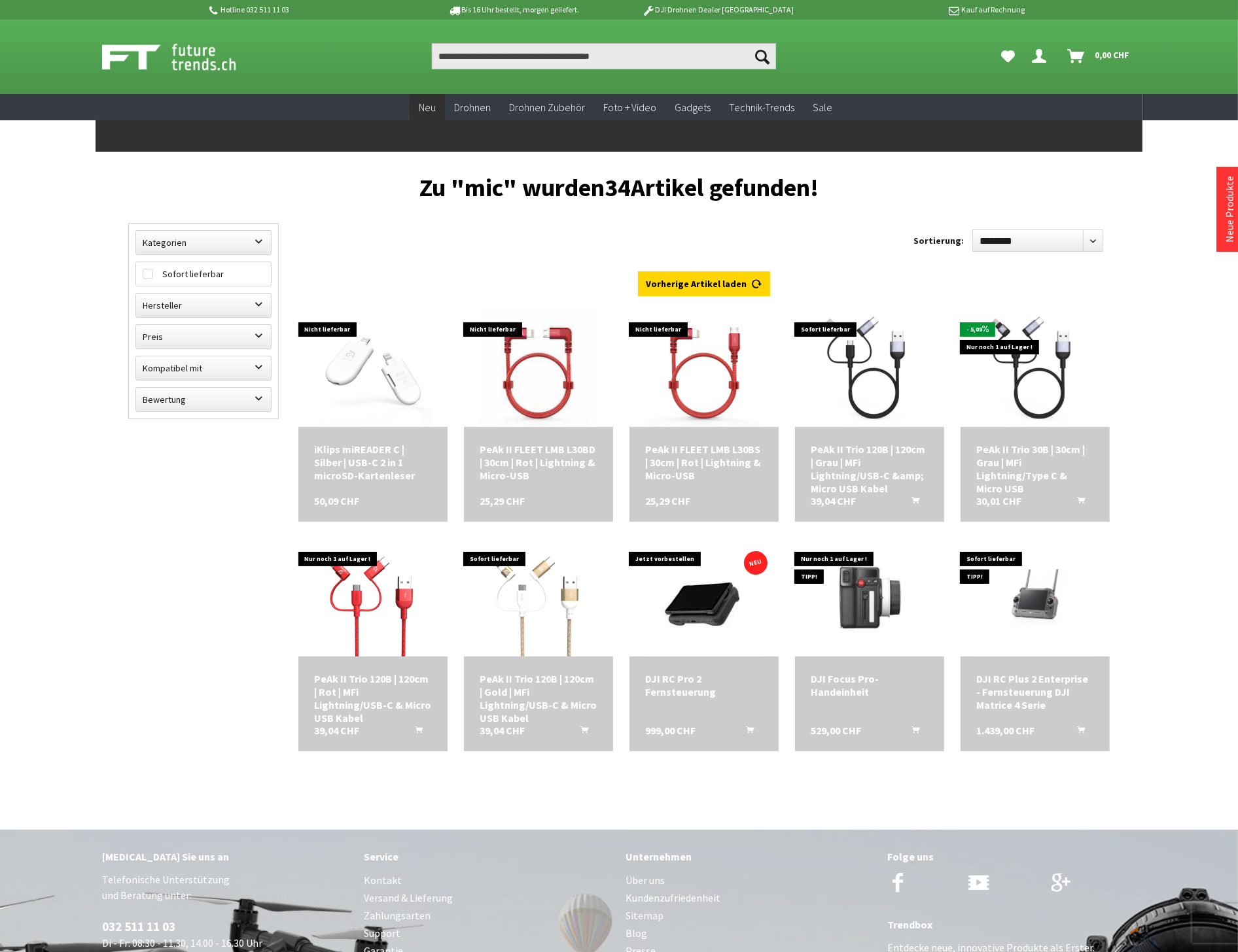
click at [432, 113] on span "Neu" at bounding box center [427, 108] width 17 height 13
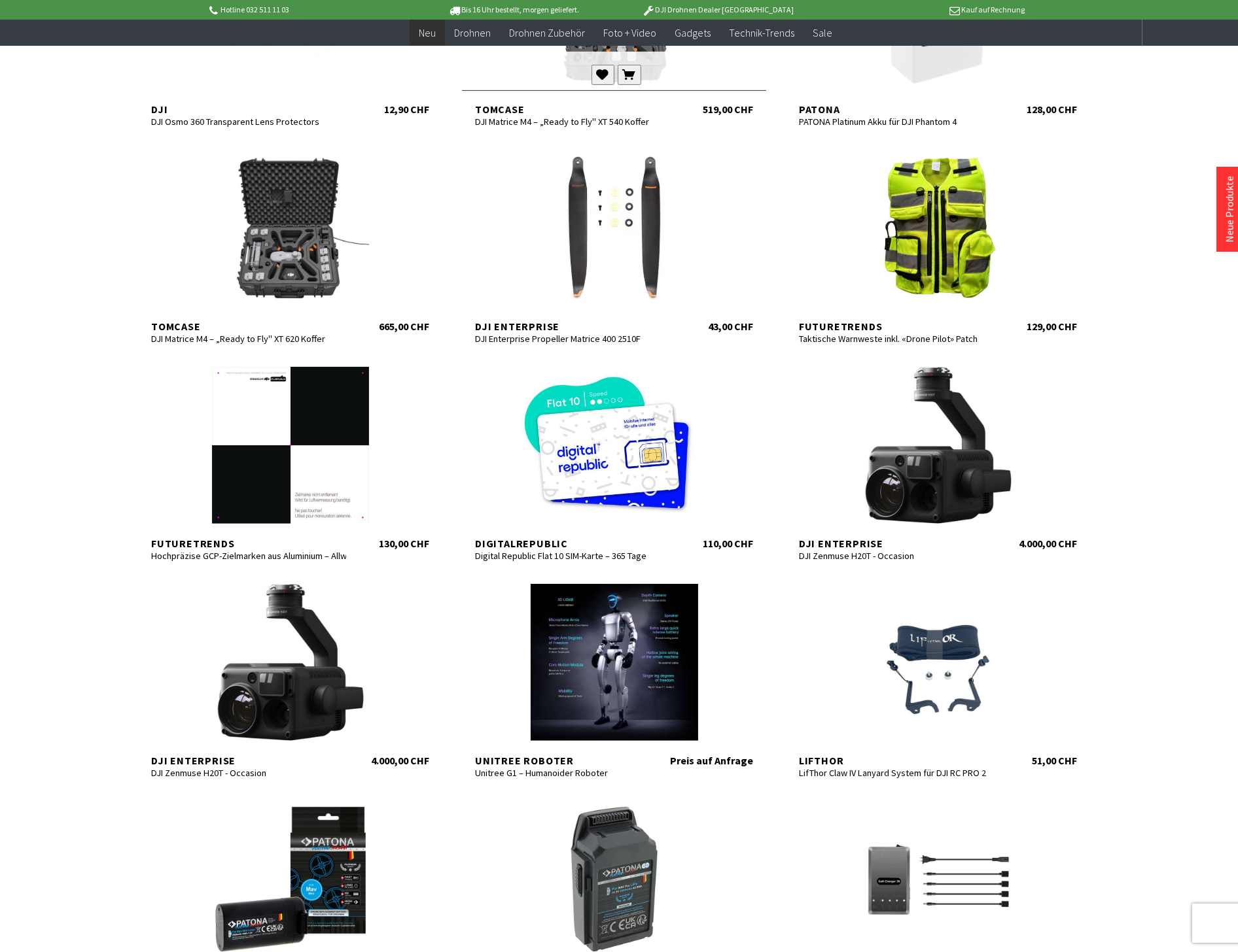
scroll to position [145, 0]
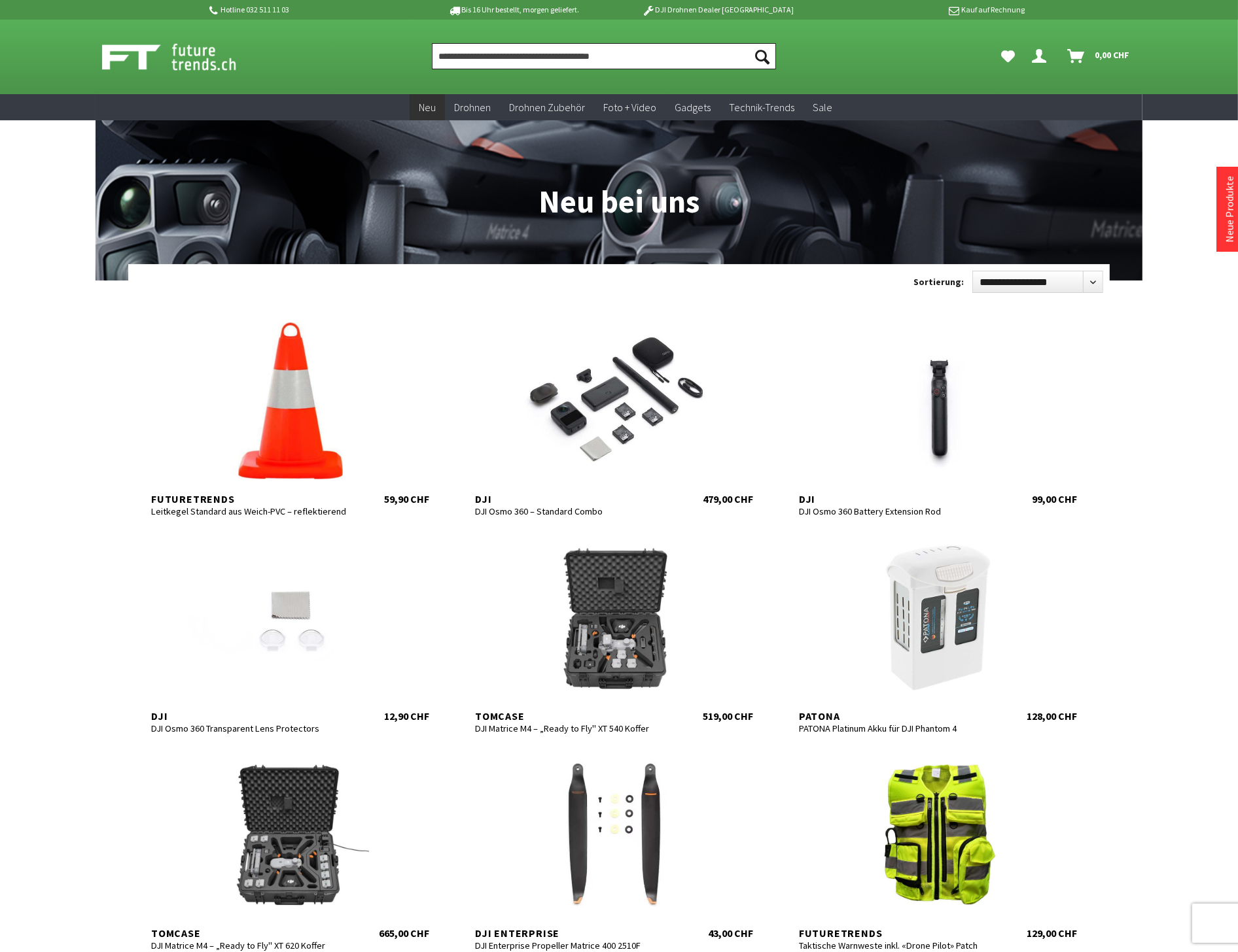
click at [465, 50] on input "Produkt, Marke, Kategorie, EAN, Artikelnummer…" at bounding box center [603, 57] width 344 height 26
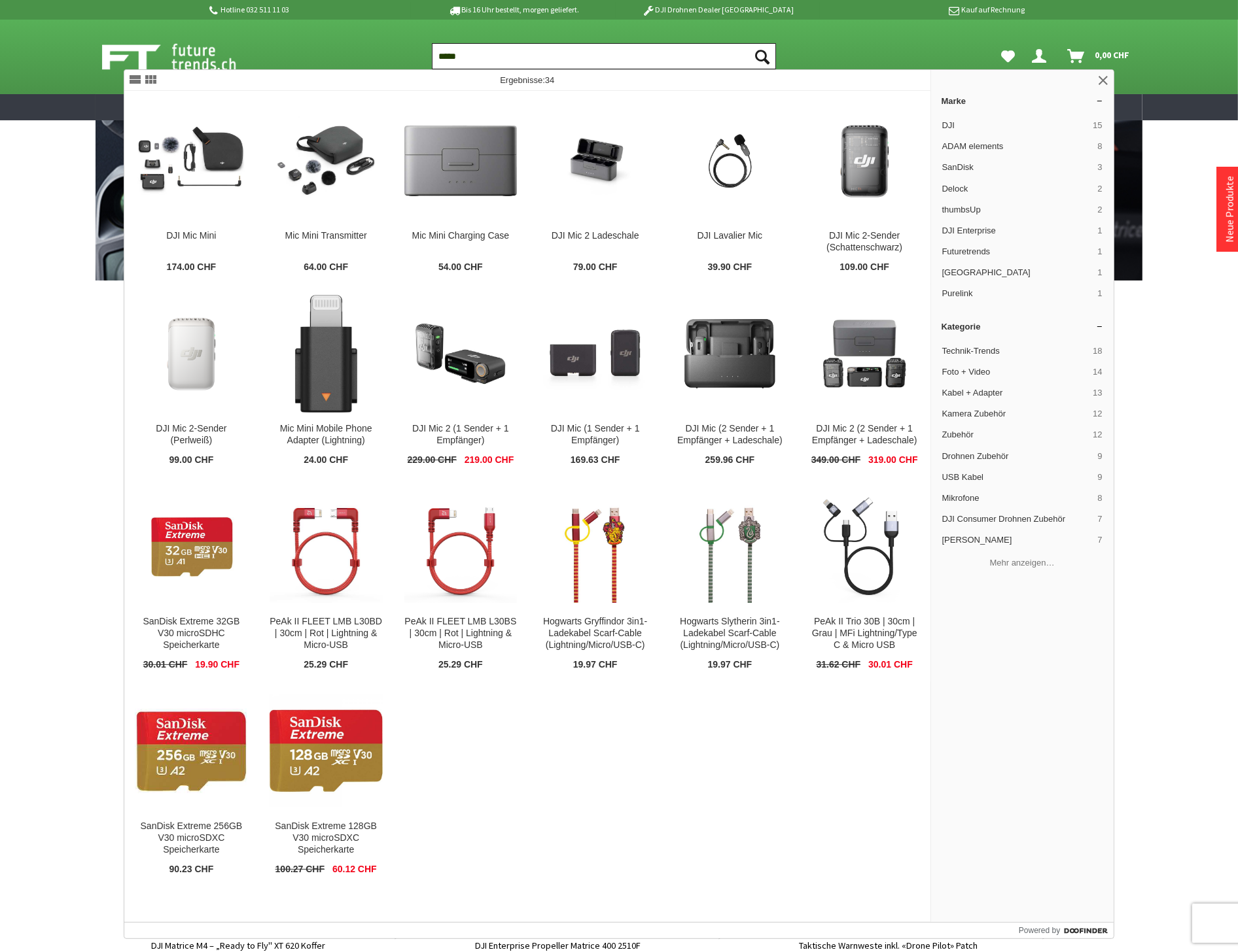
type input "*****"
click at [749, 43] on button "Suchen" at bounding box center [762, 57] width 27 height 26
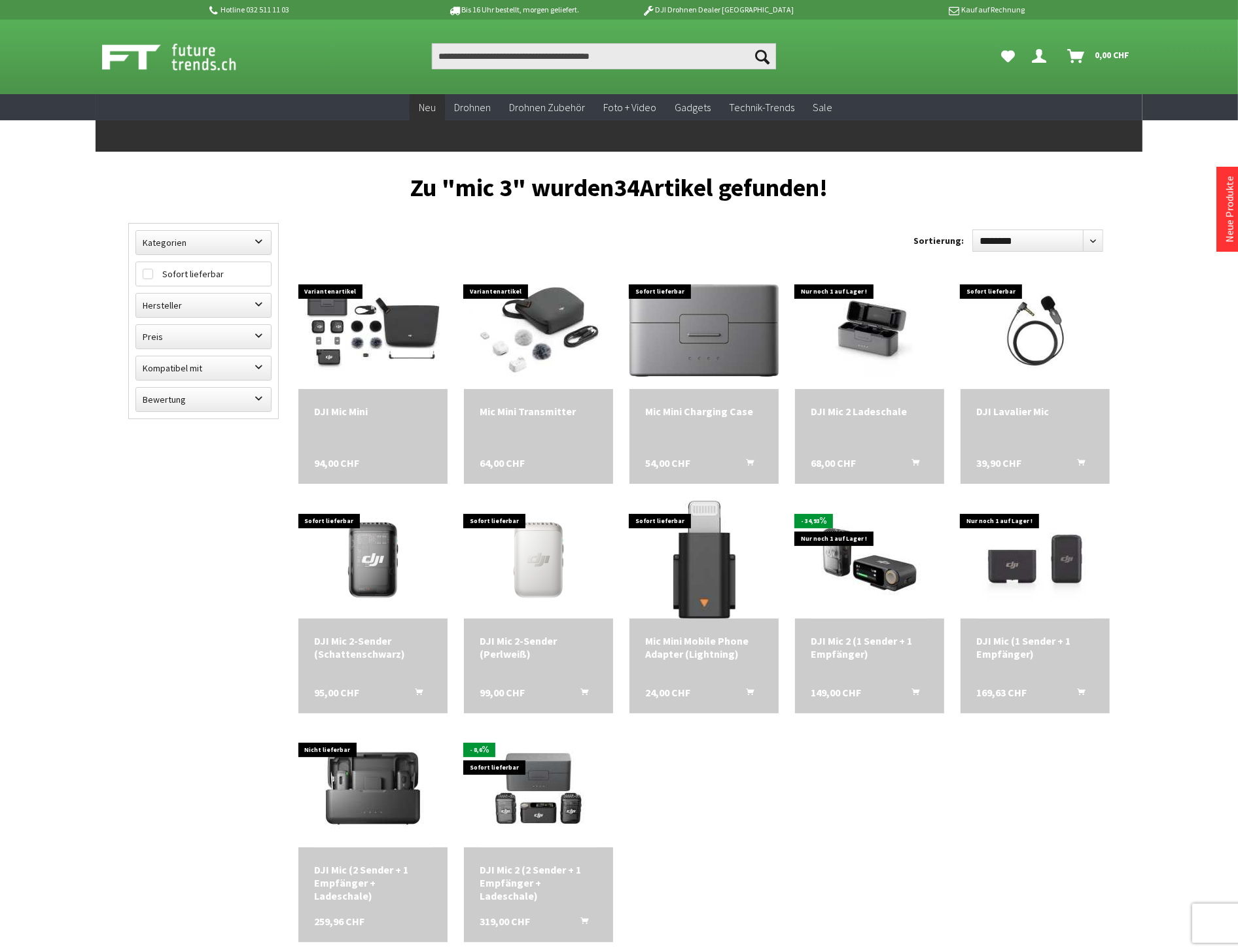
click at [434, 105] on span "Neu" at bounding box center [427, 108] width 17 height 13
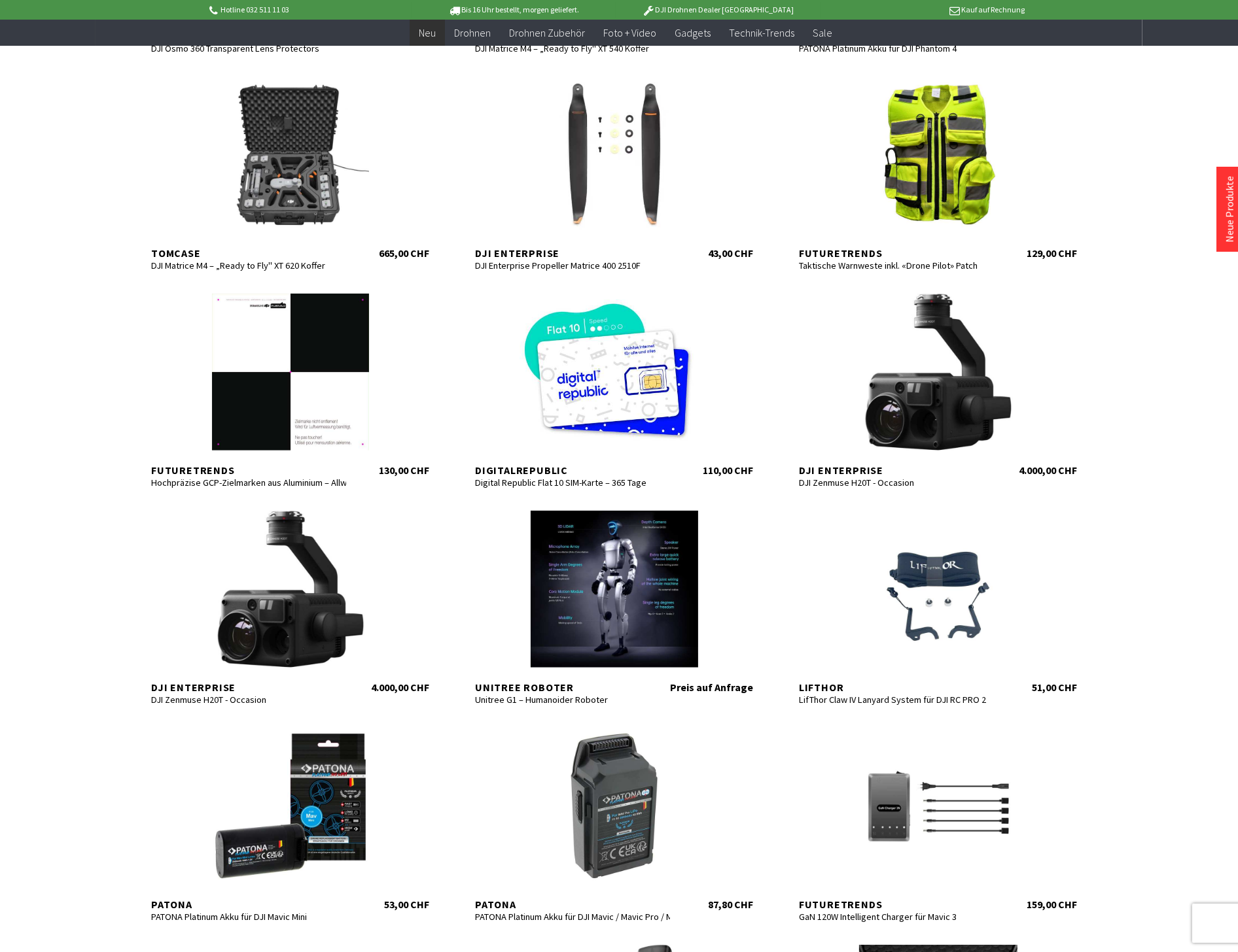
scroll to position [1090, 0]
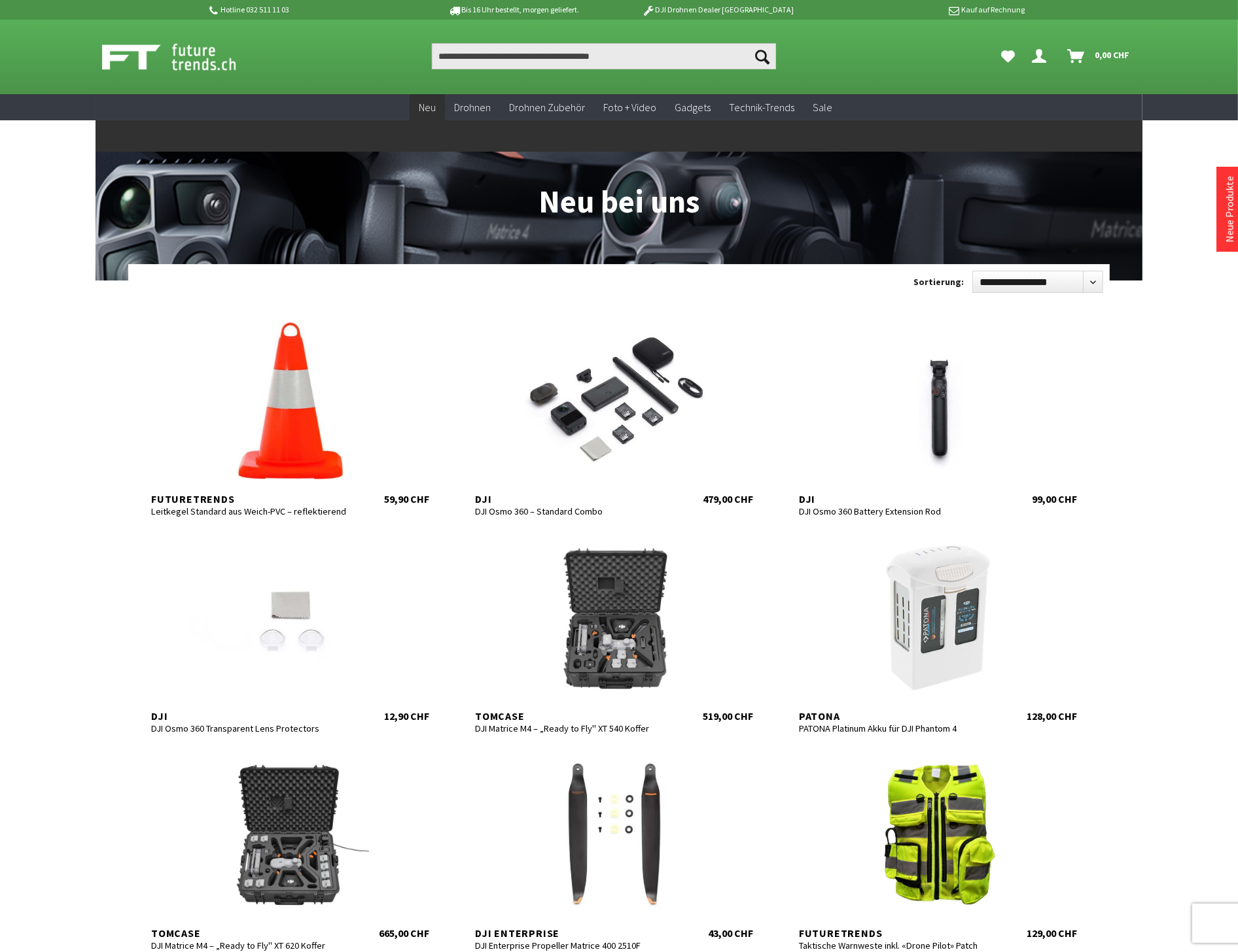
click at [429, 108] on span "Neu" at bounding box center [427, 108] width 17 height 13
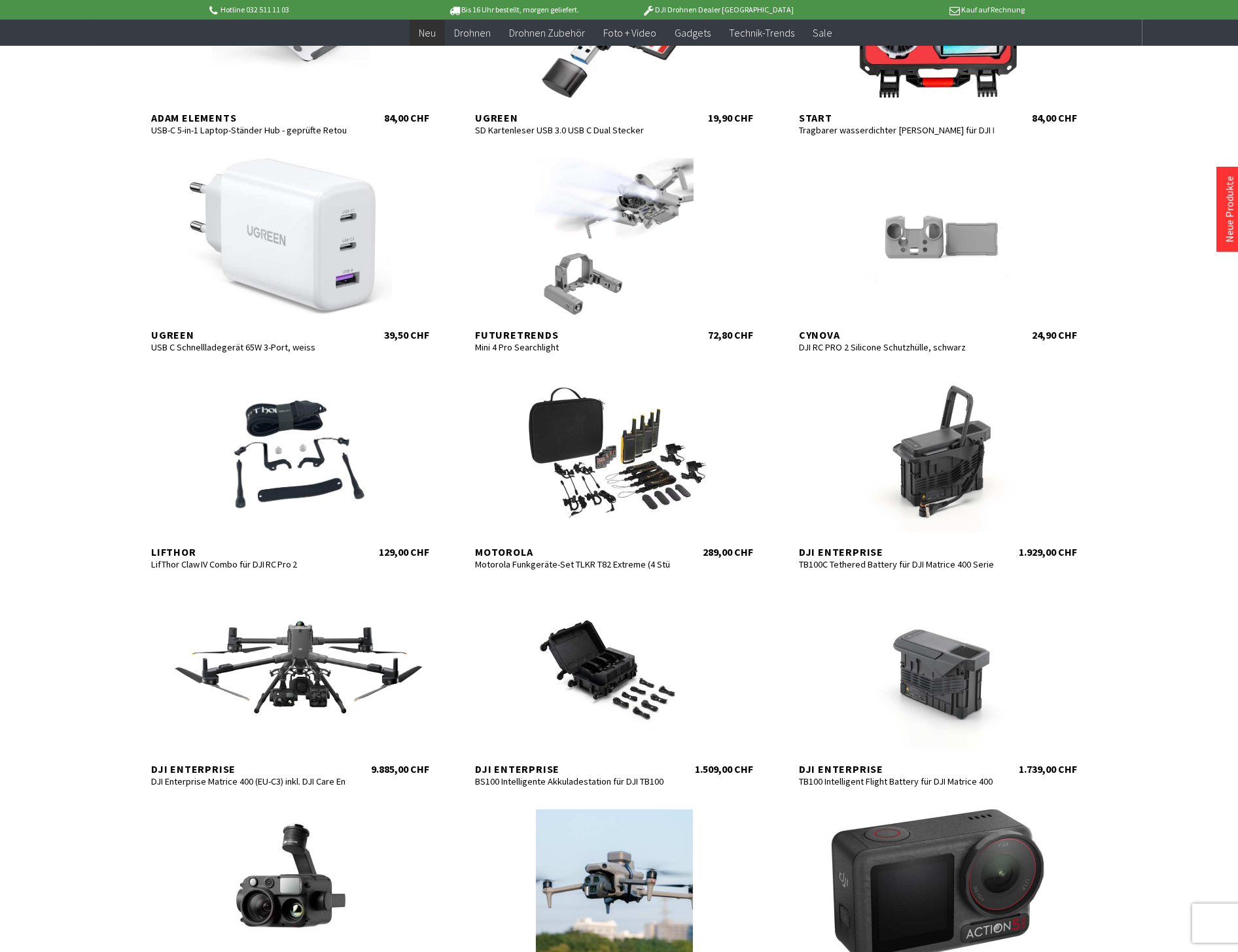
scroll to position [1816, 0]
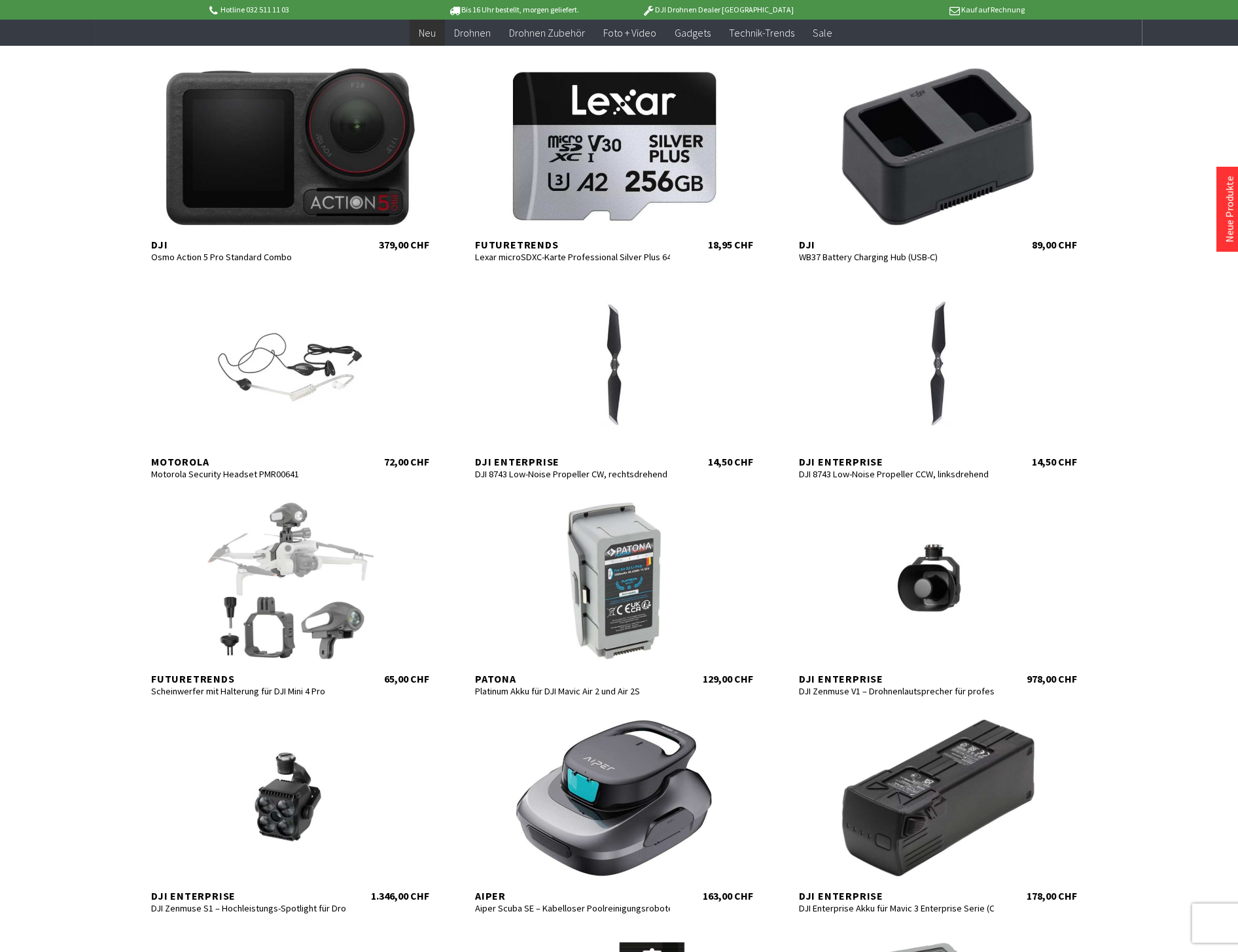
scroll to position [2979, 0]
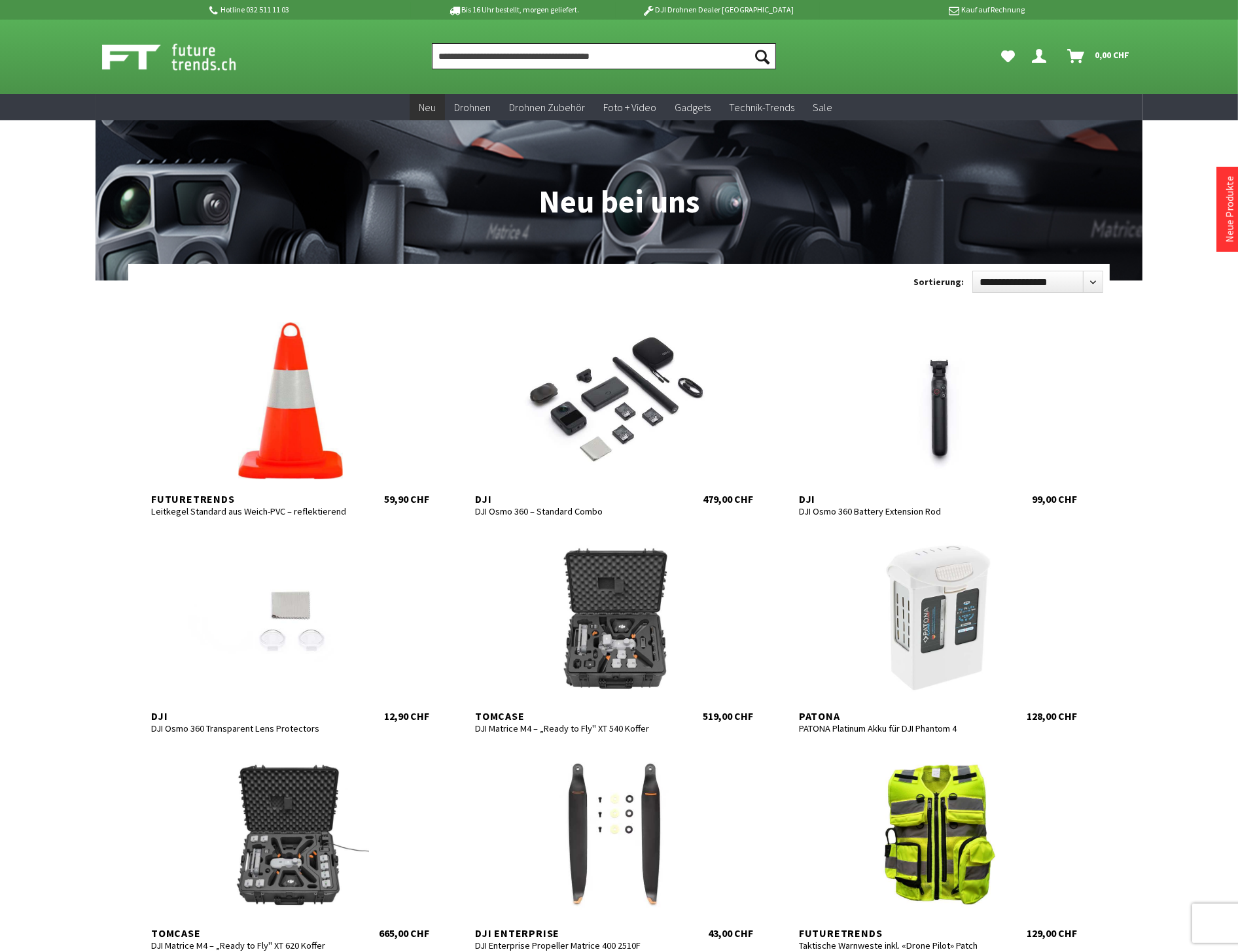
click at [463, 53] on input "Produkt, Marke, Kategorie, EAN, Artikelnummer…" at bounding box center [603, 57] width 344 height 26
paste input "*******"
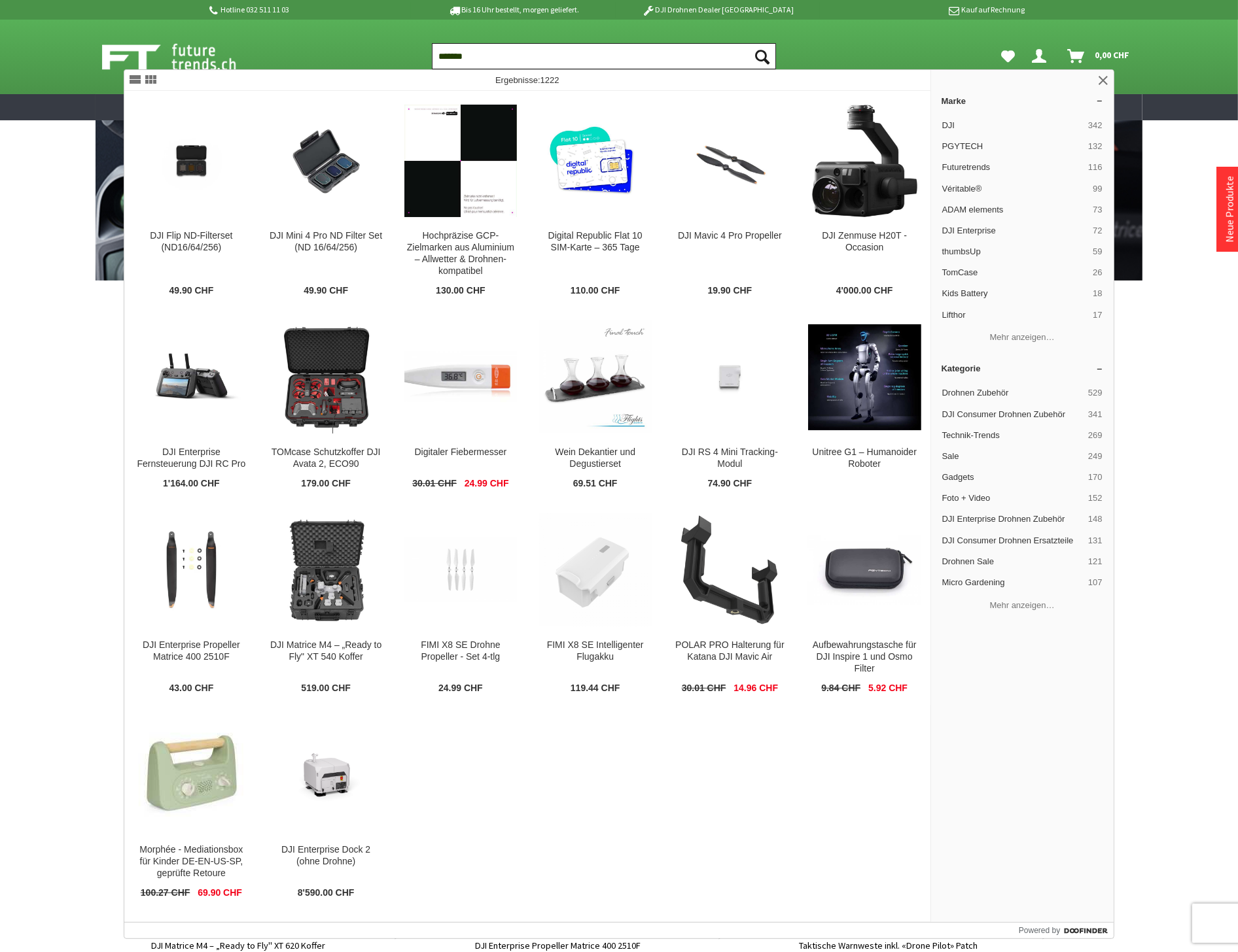
drag, startPoint x: 507, startPoint y: 59, endPoint x: 207, endPoint y: 10, distance: 304.0
click at [207, 10] on header "Hotline 032 511 11 03 Bis 16 Uhr bestellt, morgen geliefert. DJI Drohnen Dealer…" at bounding box center [619, 47] width 1238 height 94
paste input "******"
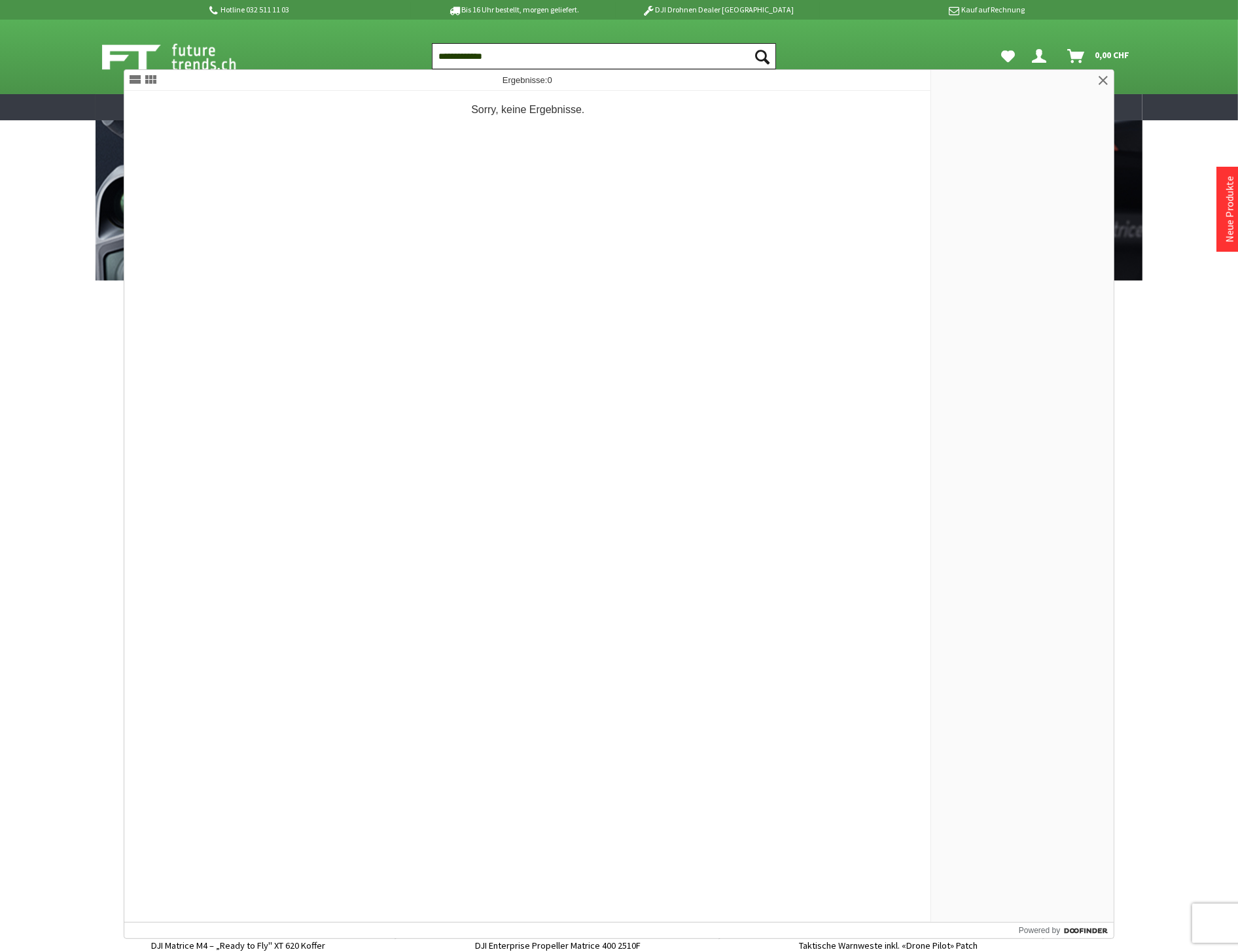
type input "**********"
click at [749, 43] on button "Suchen" at bounding box center [762, 57] width 27 height 26
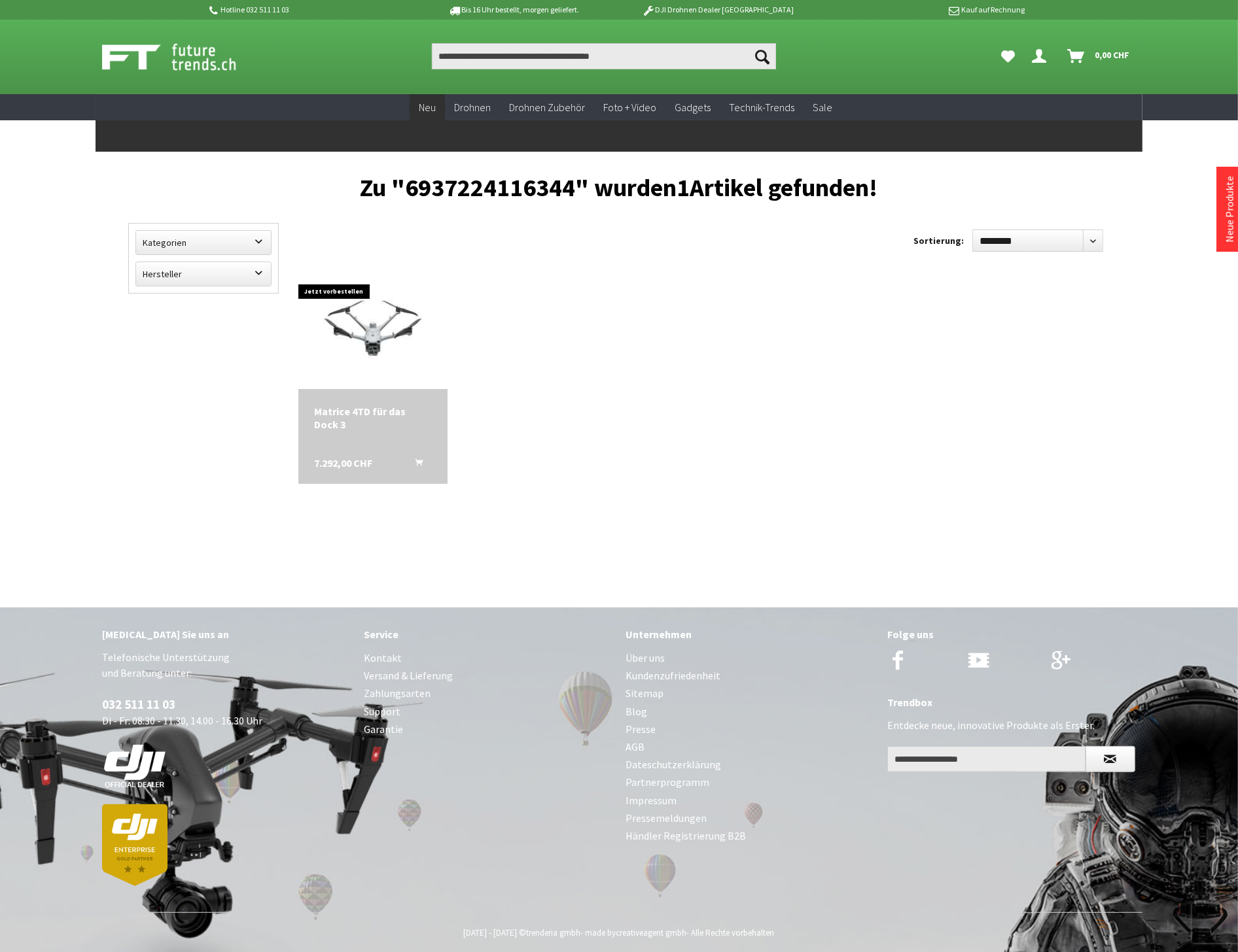
click at [423, 112] on span "Neu" at bounding box center [427, 108] width 17 height 13
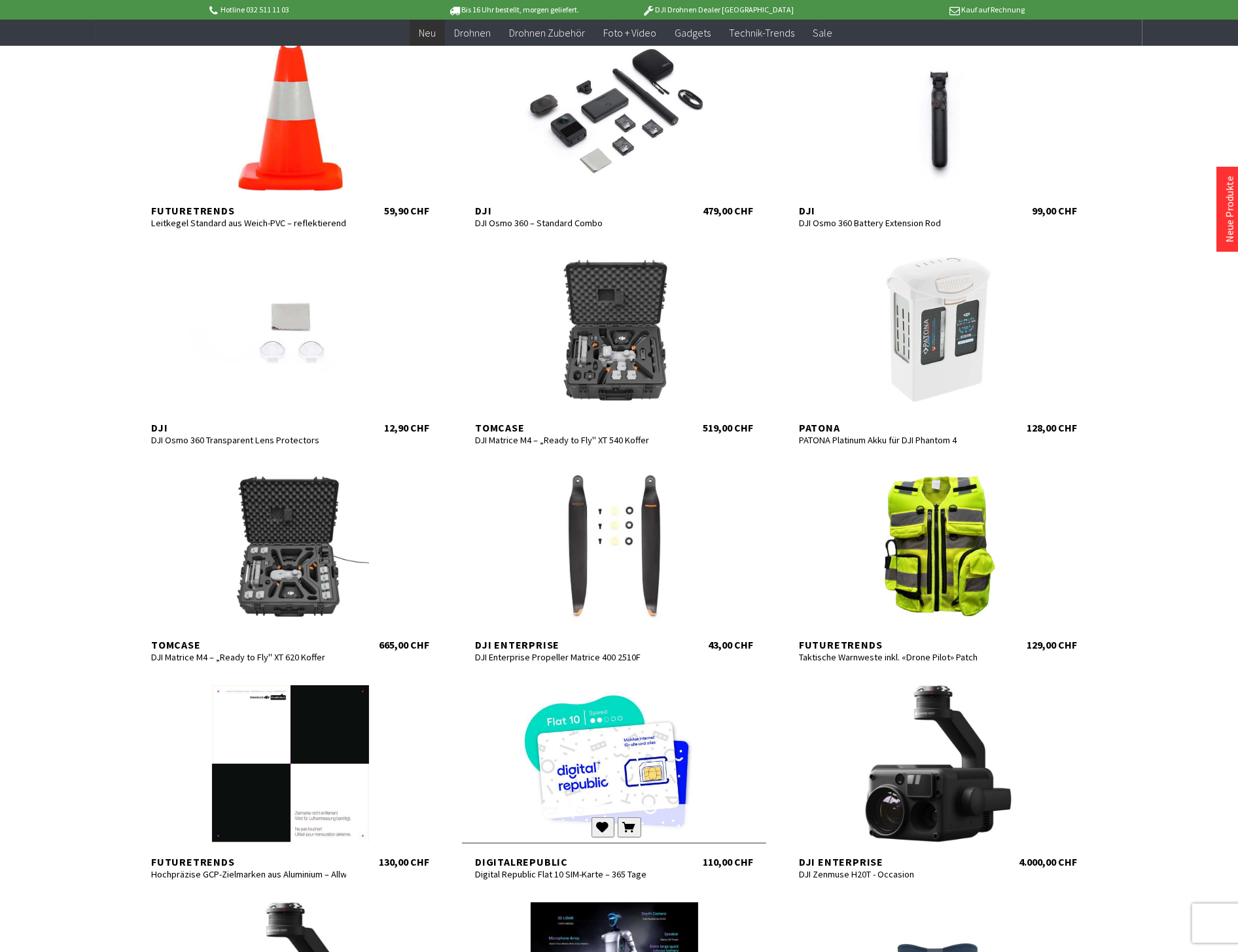
scroll to position [217, 0]
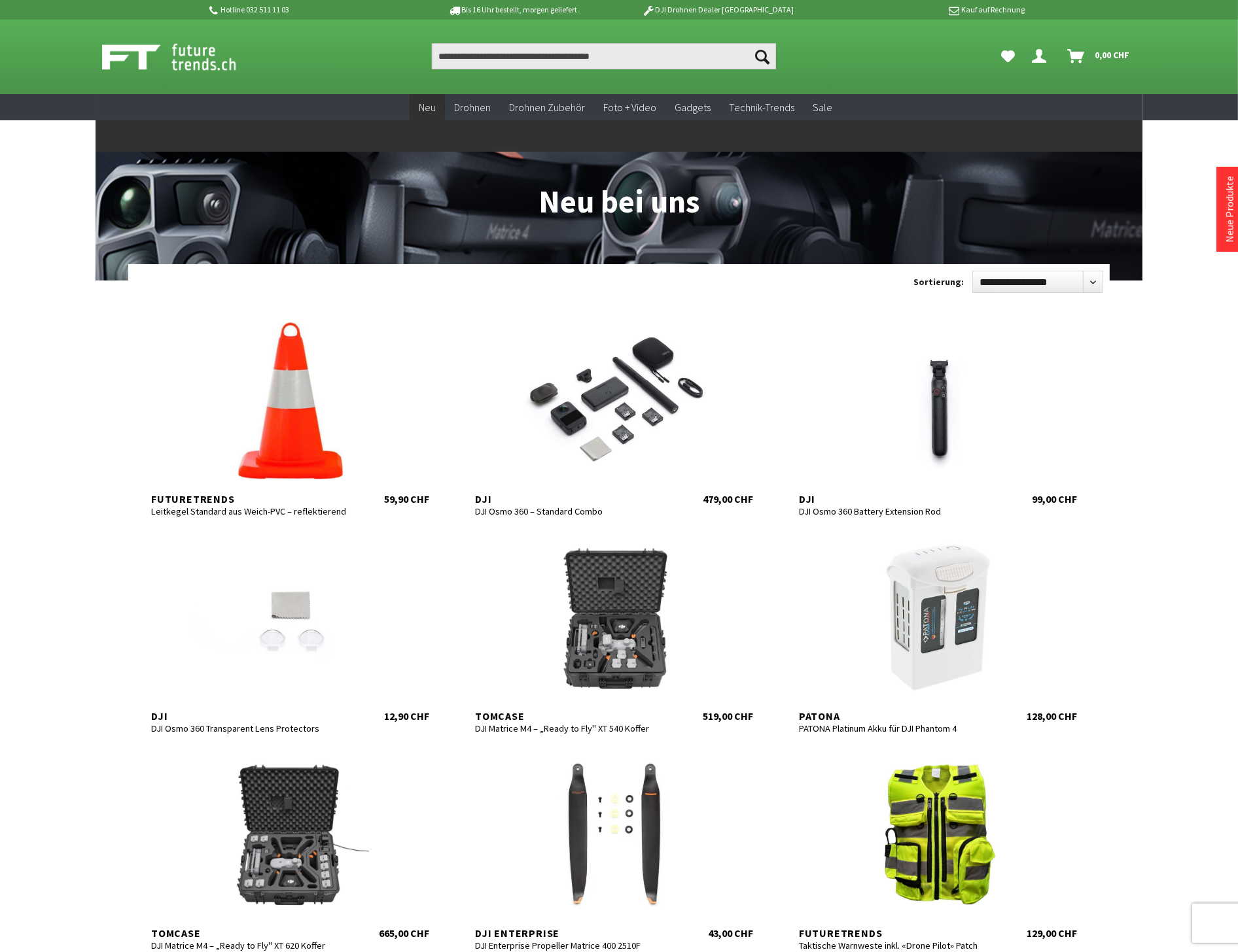
click at [430, 105] on span "Neu" at bounding box center [427, 108] width 17 height 13
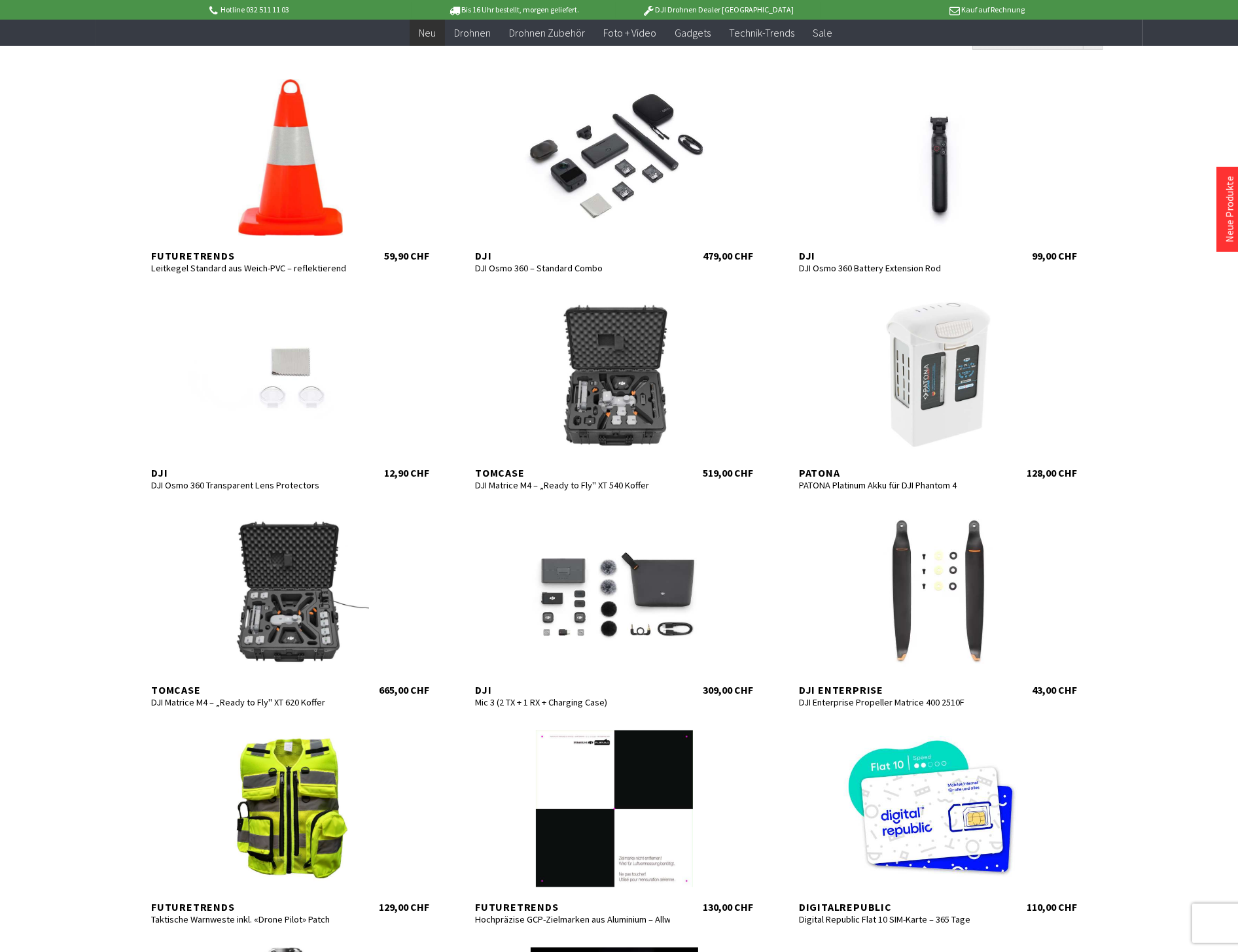
scroll to position [217, 0]
click at [591, 565] on div at bounding box center [614, 591] width 305 height 157
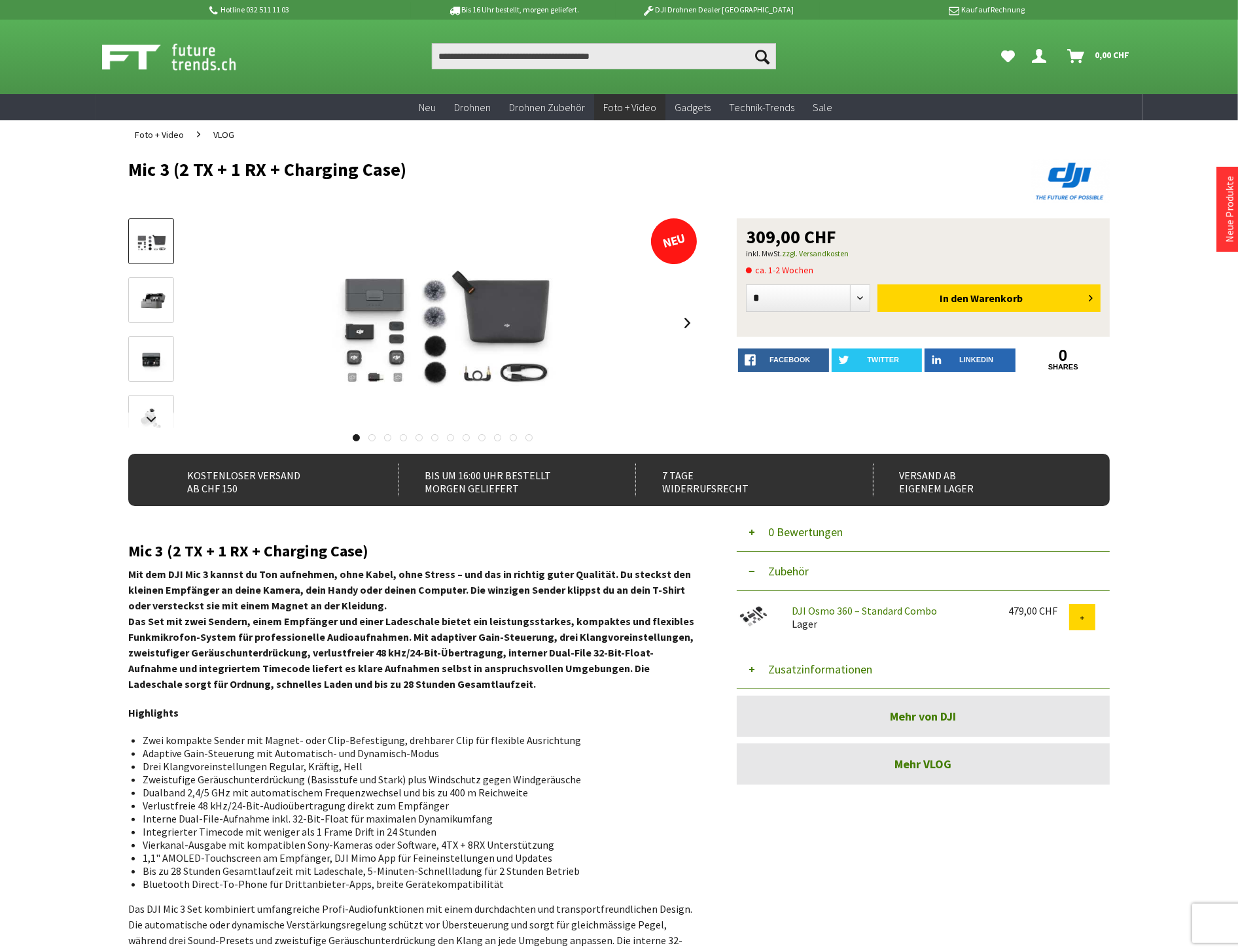
click at [791, 671] on button "Zusatzinformationen" at bounding box center [923, 670] width 373 height 39
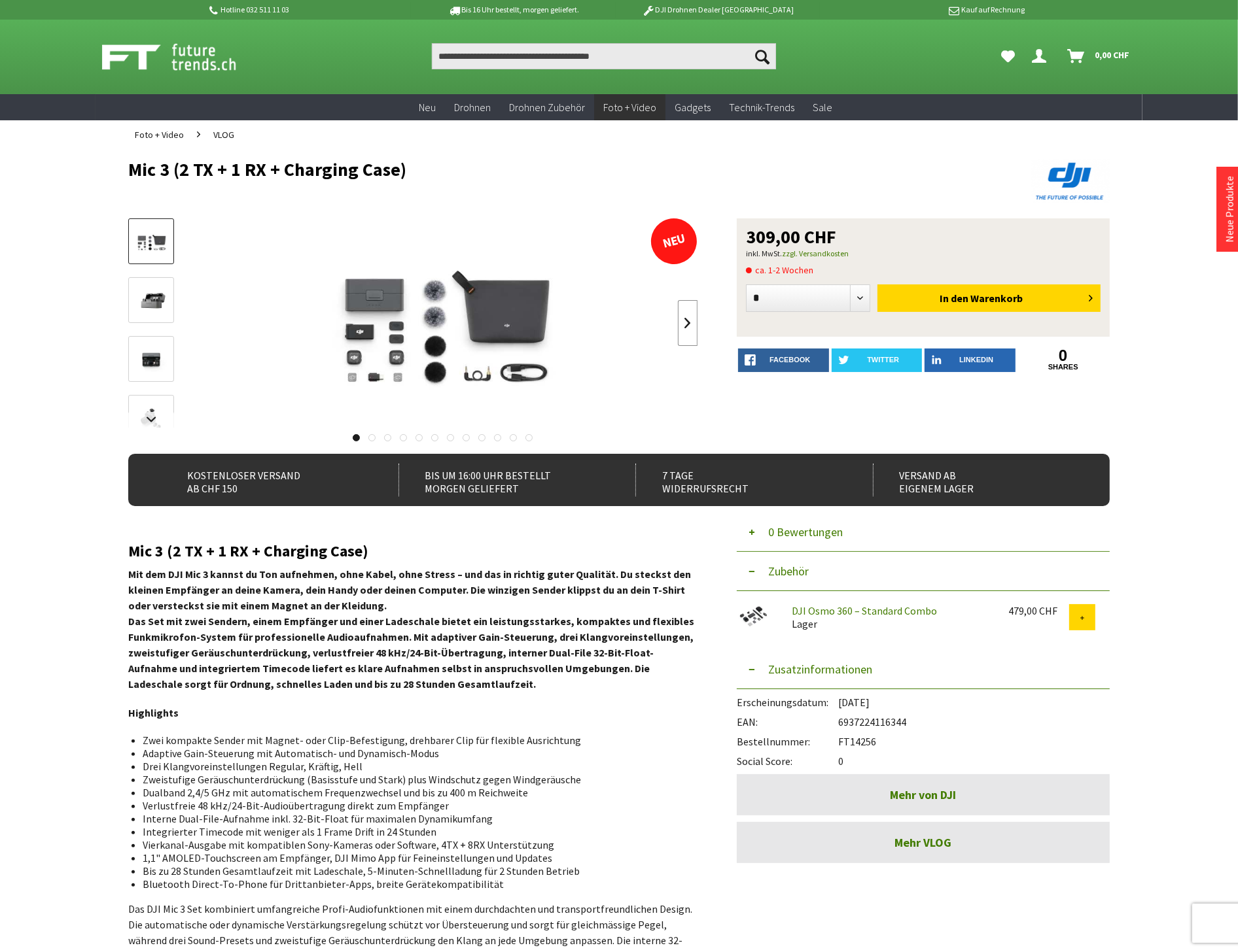
click at [684, 321] on link at bounding box center [688, 323] width 20 height 46
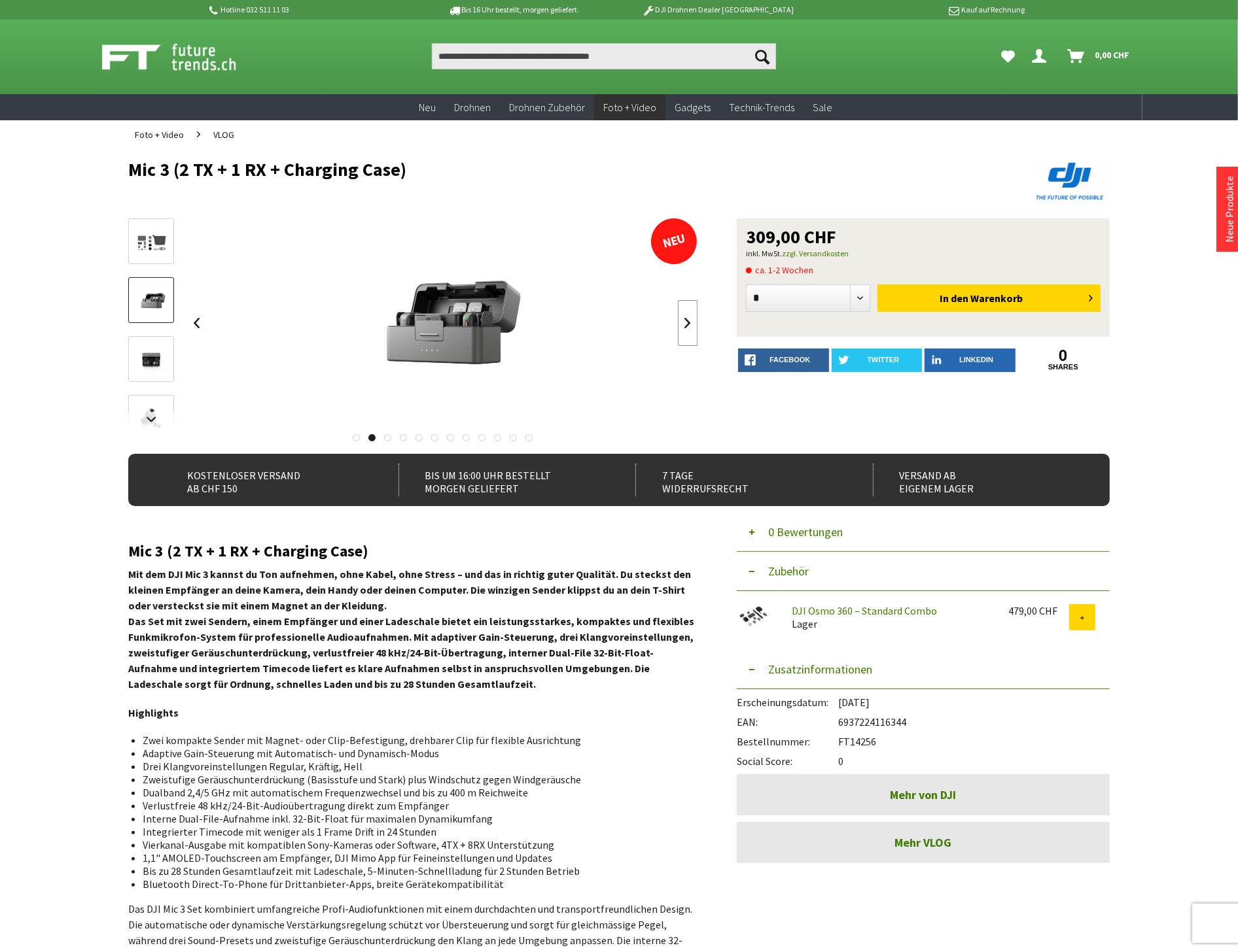
click at [684, 321] on link at bounding box center [688, 323] width 20 height 46
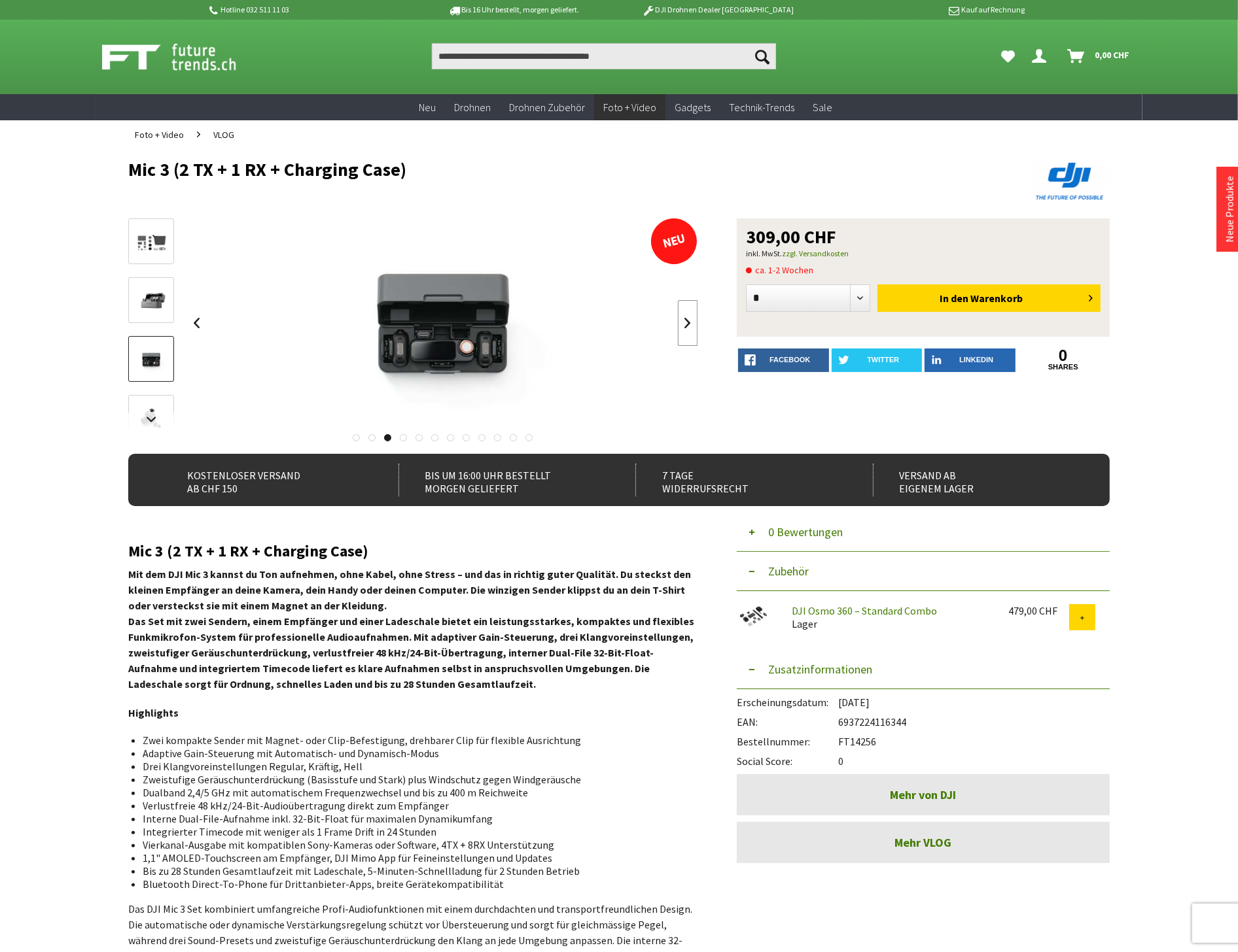
click at [684, 321] on link at bounding box center [688, 323] width 20 height 46
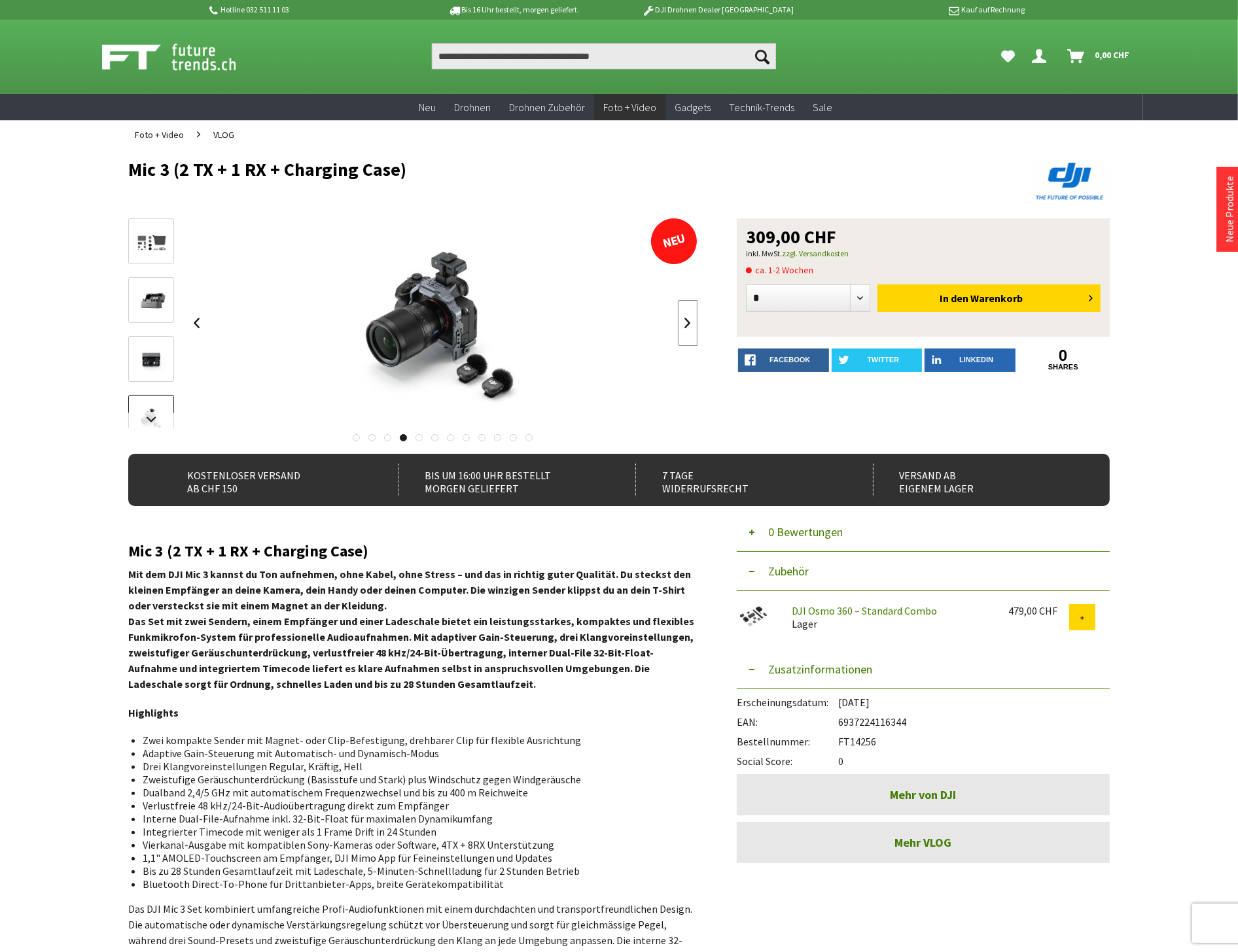
click at [684, 321] on link at bounding box center [688, 323] width 20 height 46
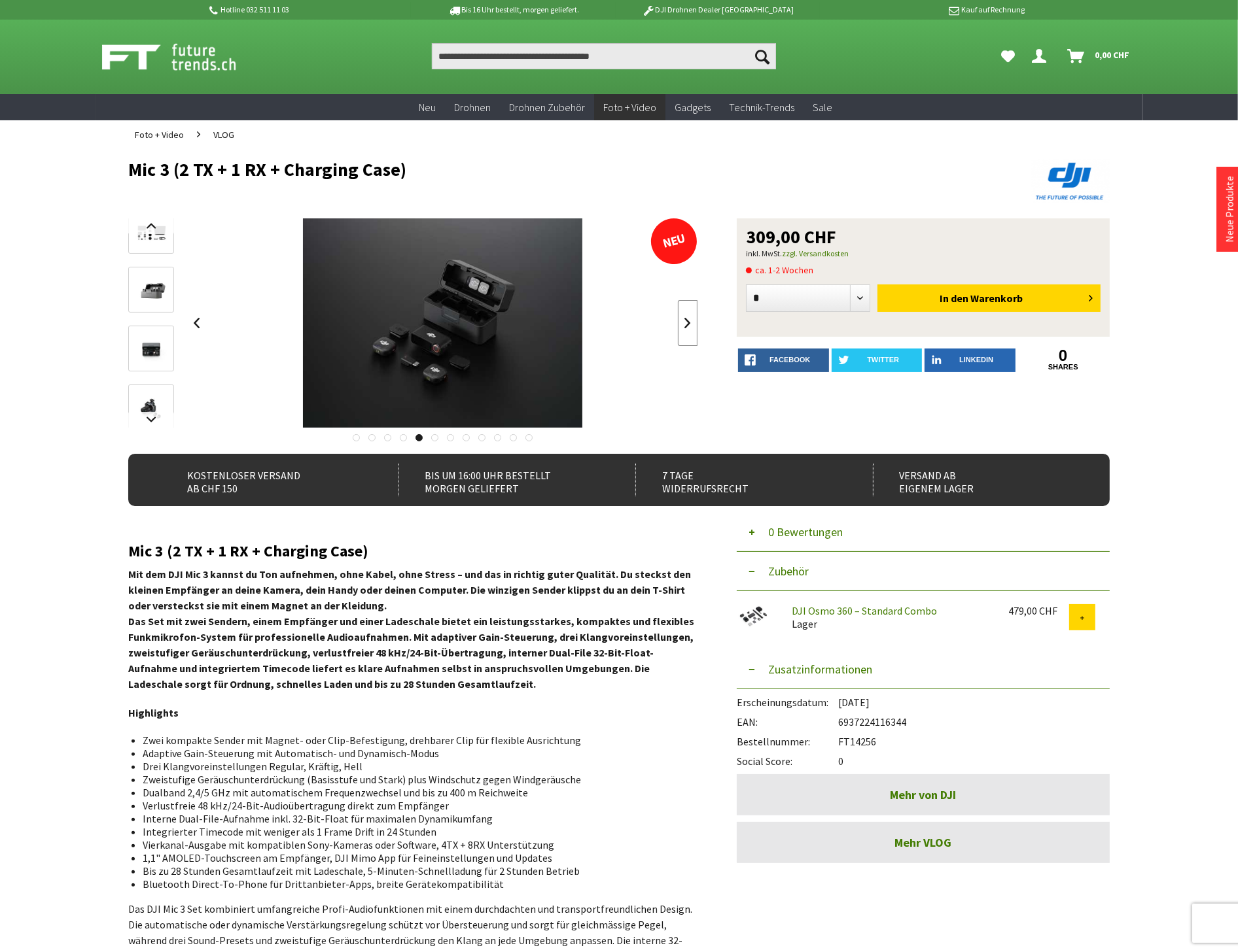
click at [684, 321] on link at bounding box center [688, 323] width 20 height 46
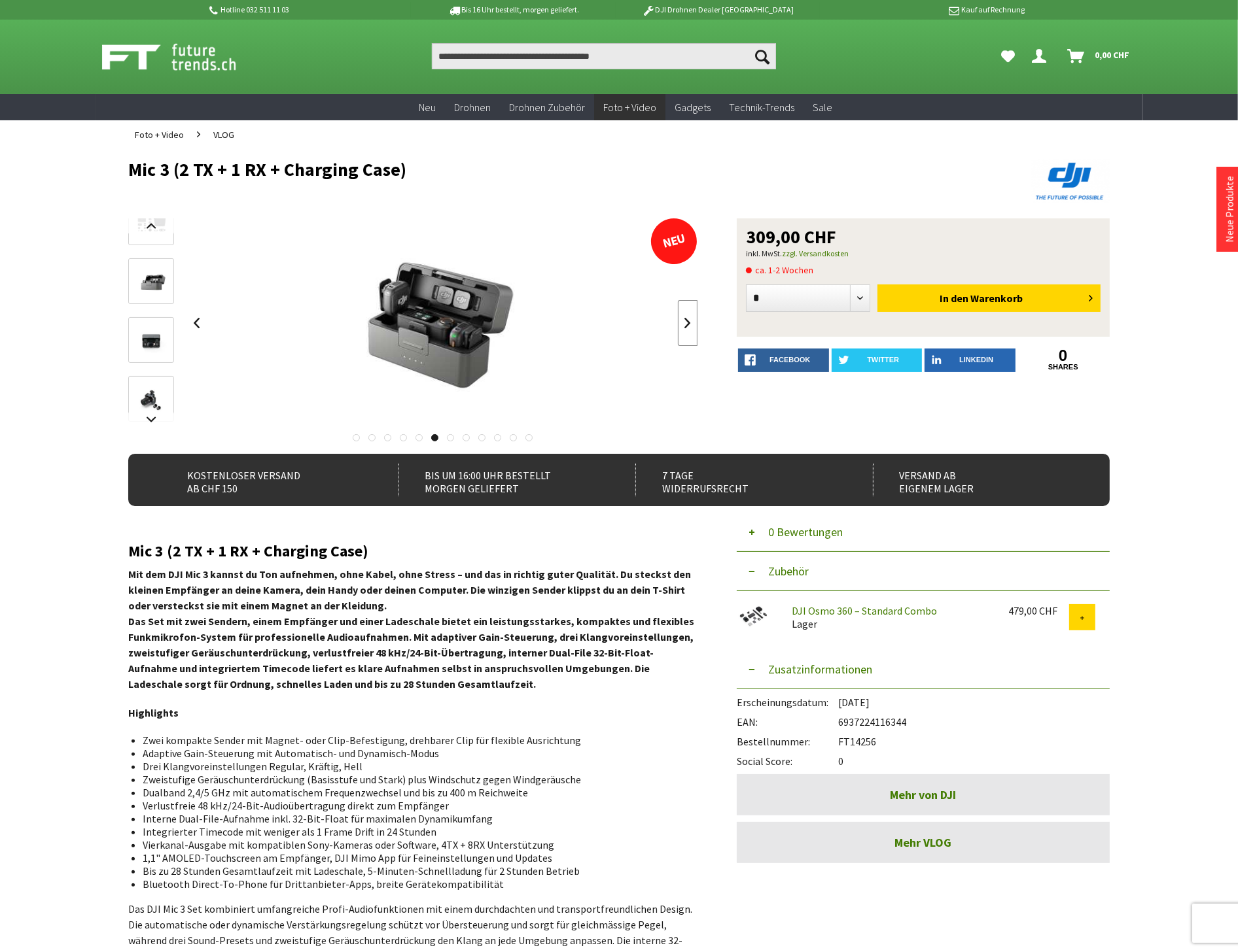
click at [684, 321] on link at bounding box center [688, 323] width 20 height 46
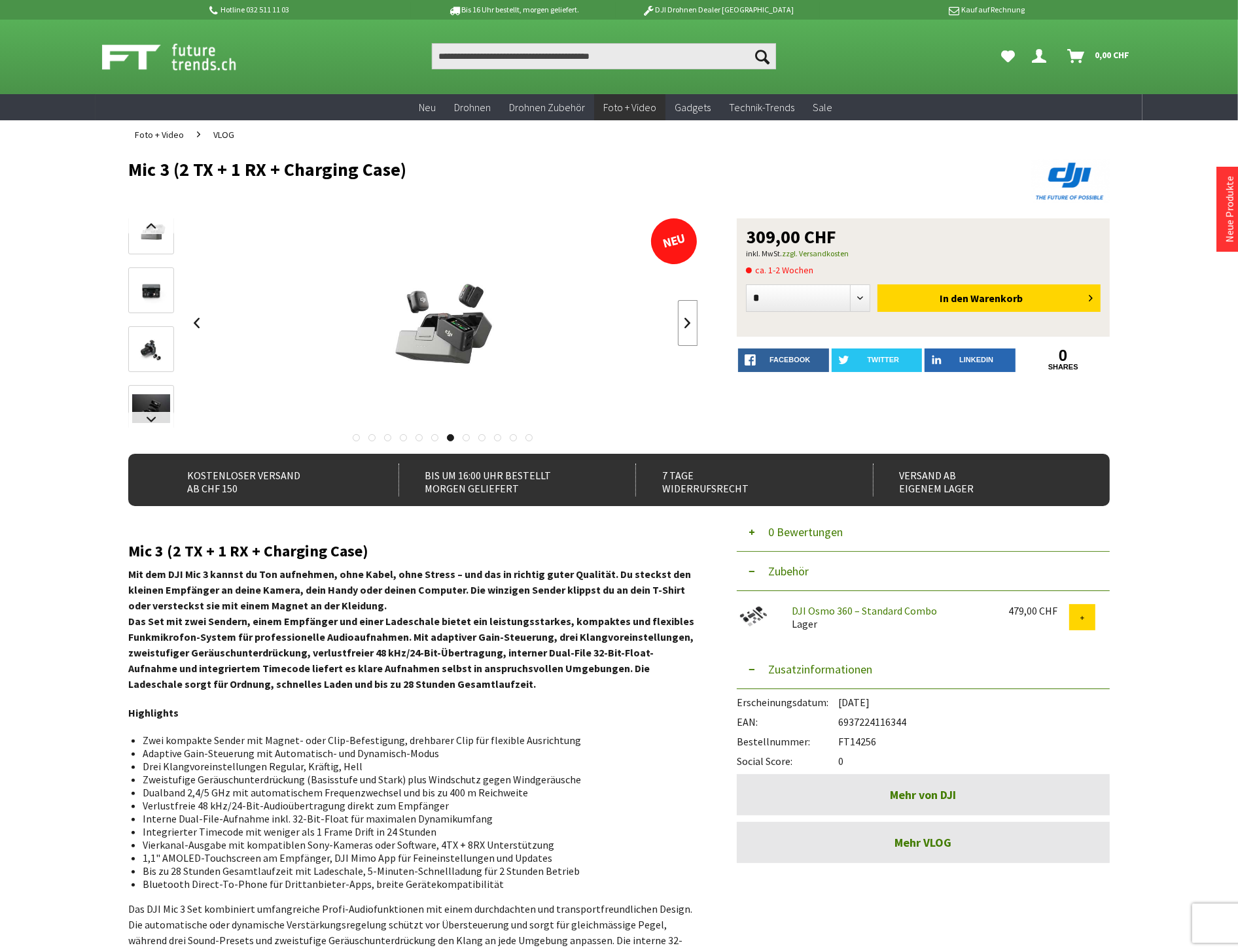
click at [684, 321] on link at bounding box center [688, 323] width 20 height 46
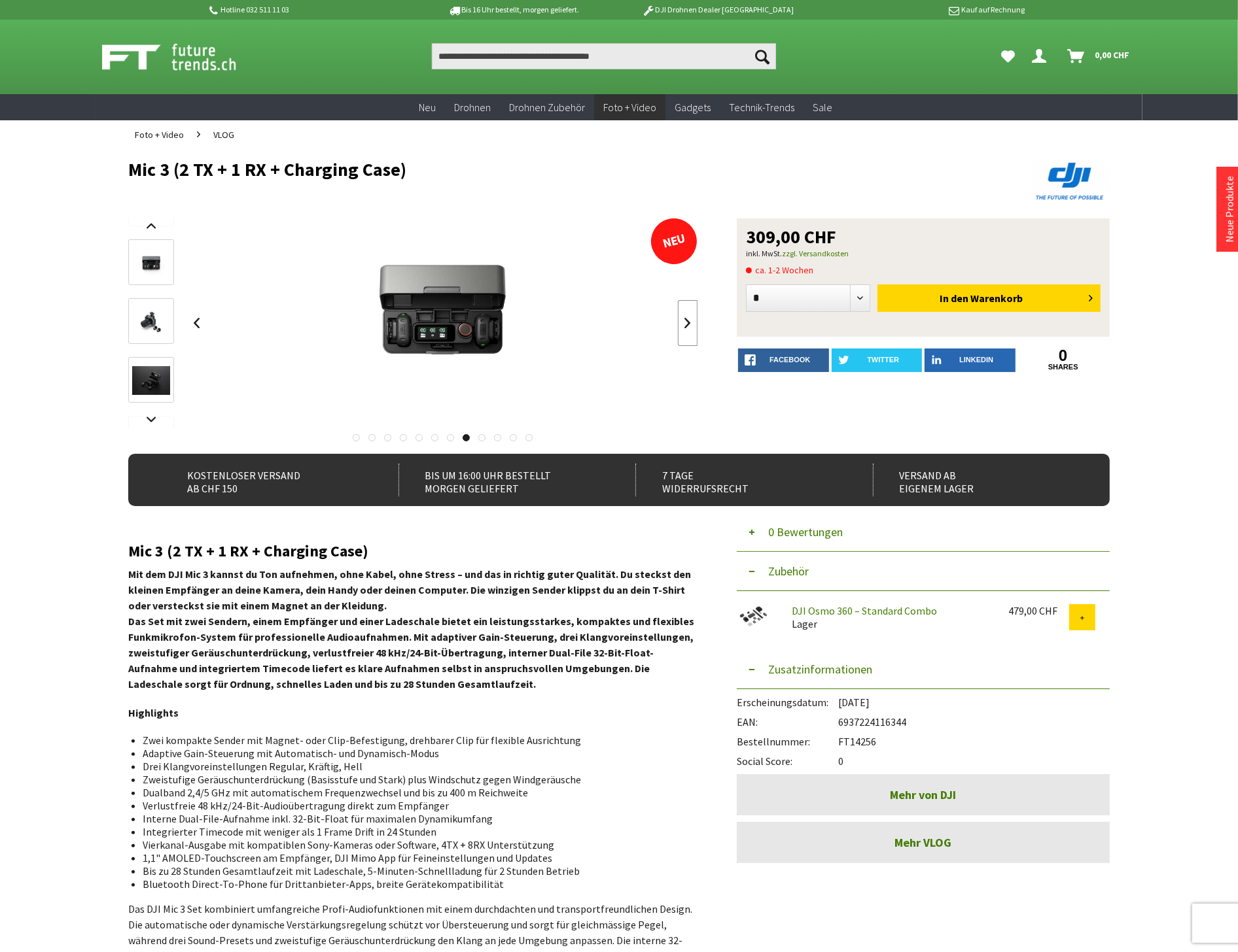
click at [684, 321] on link at bounding box center [688, 323] width 20 height 46
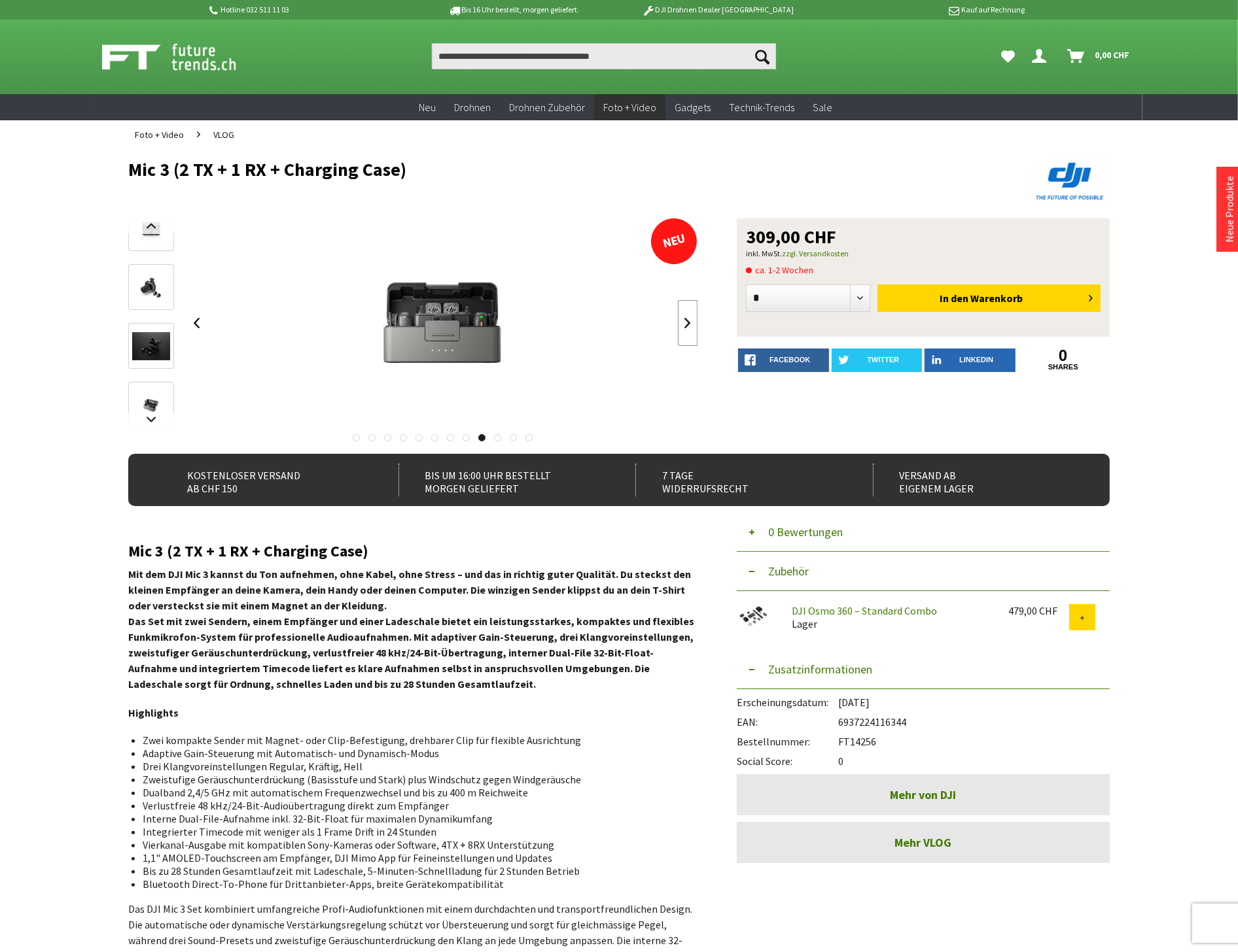
click at [684, 321] on link at bounding box center [688, 323] width 20 height 46
